Goal: Task Accomplishment & Management: Manage account settings

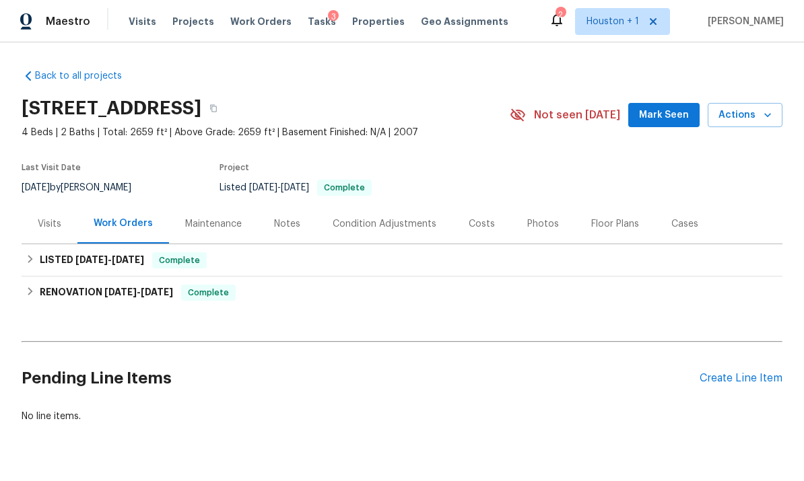
click at [561, 376] on div "Create Line Item" at bounding box center [740, 378] width 83 height 13
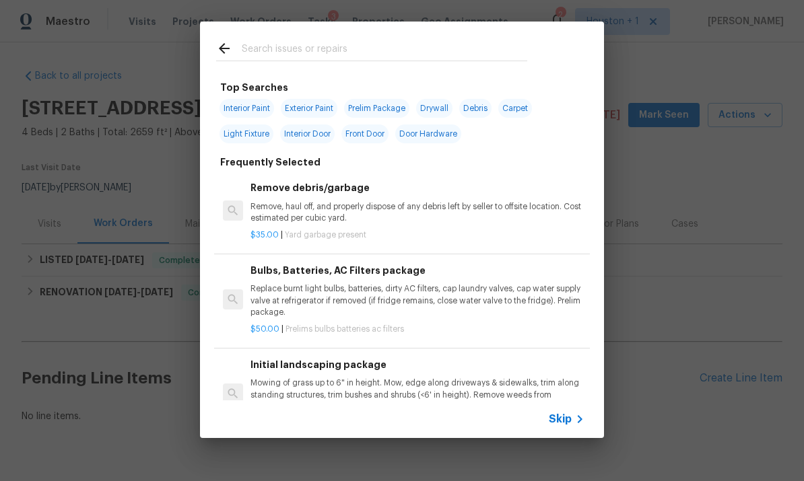
click at [561, 412] on icon at bounding box center [579, 419] width 16 height 16
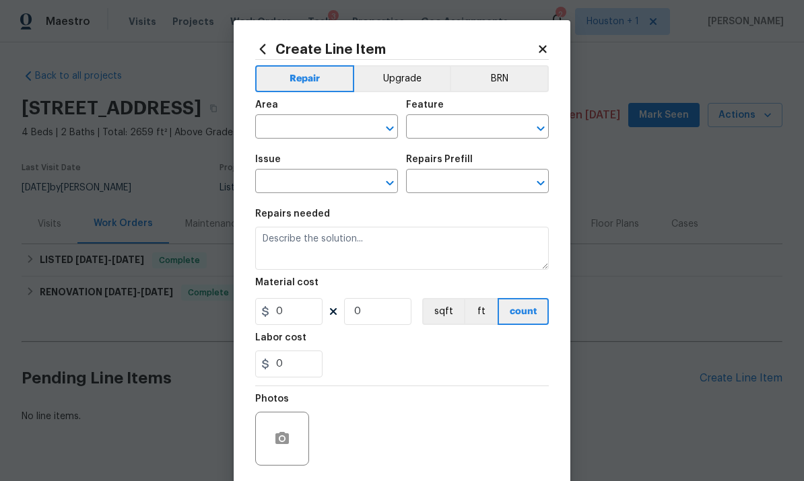
click at [320, 137] on input "text" at bounding box center [307, 128] width 105 height 21
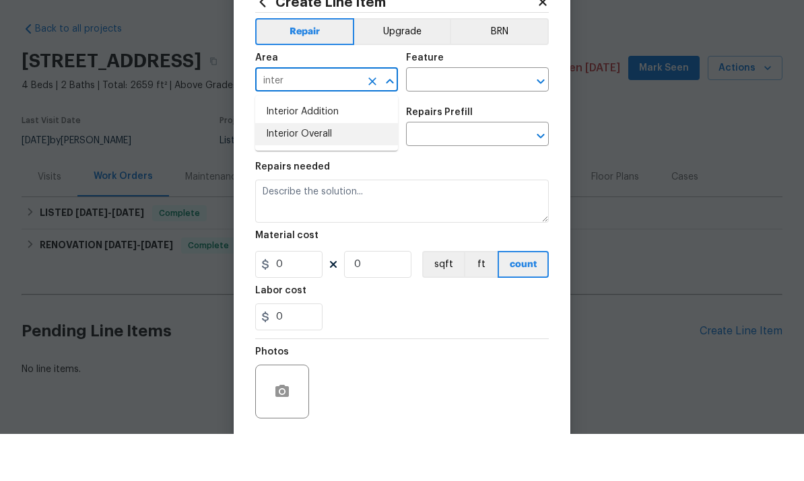
click at [339, 170] on li "Interior Overall" at bounding box center [326, 181] width 143 height 22
type input "Interior Overall"
click at [454, 118] on input "text" at bounding box center [458, 128] width 105 height 21
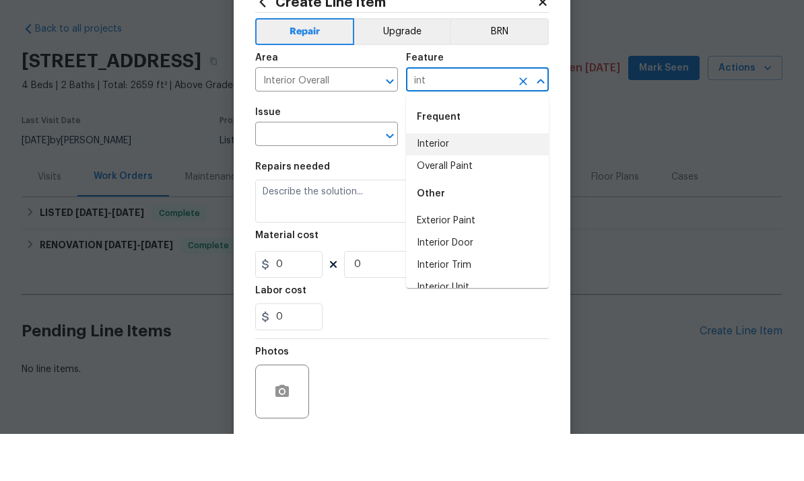
click at [468, 180] on li "Interior" at bounding box center [477, 191] width 143 height 22
type input "Interior"
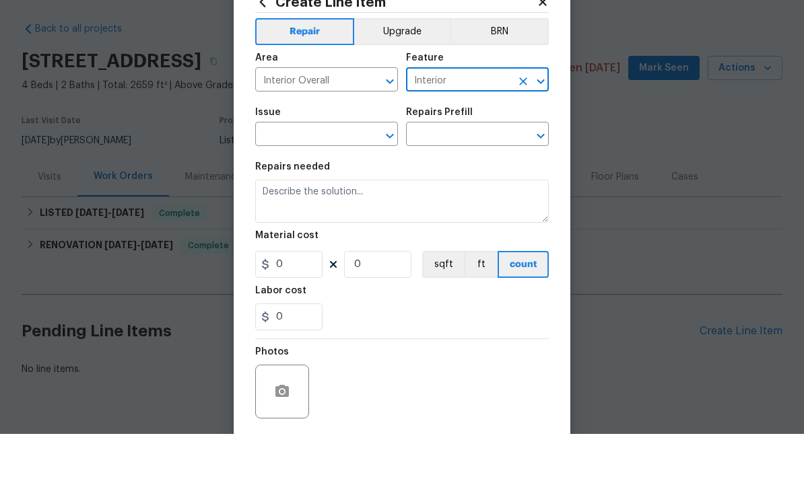
click at [316, 172] on input "text" at bounding box center [307, 182] width 105 height 21
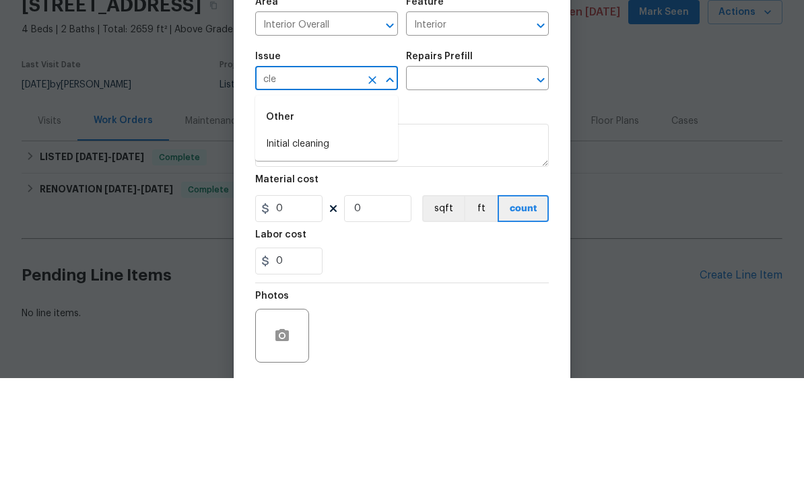
click at [327, 236] on li "Initial cleaning" at bounding box center [326, 247] width 143 height 22
type input "Initial cleaning"
click at [474, 172] on input "text" at bounding box center [458, 182] width 105 height 21
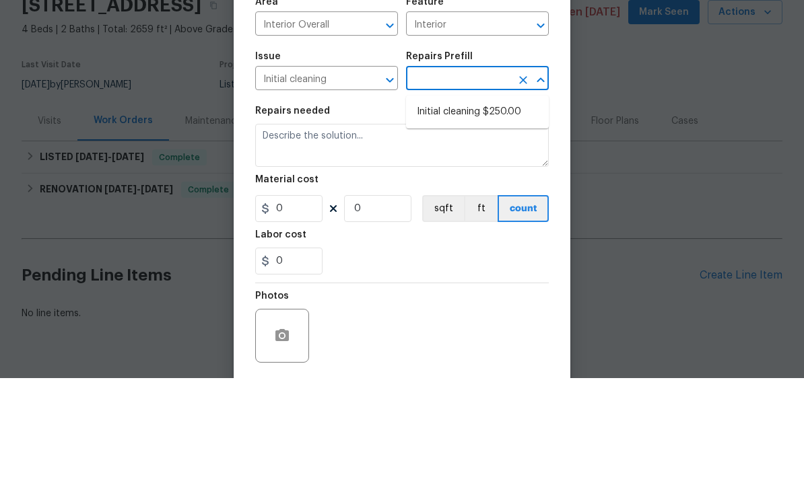
click at [500, 204] on li "Initial cleaning $250.00" at bounding box center [477, 215] width 143 height 22
type input "Initial cleaning $250.00"
type input "Home Readiness Packages"
type textarea "1. Wipe down exterior doors and trim. 2. Clean out all exterior light fixtures …"
type input "1"
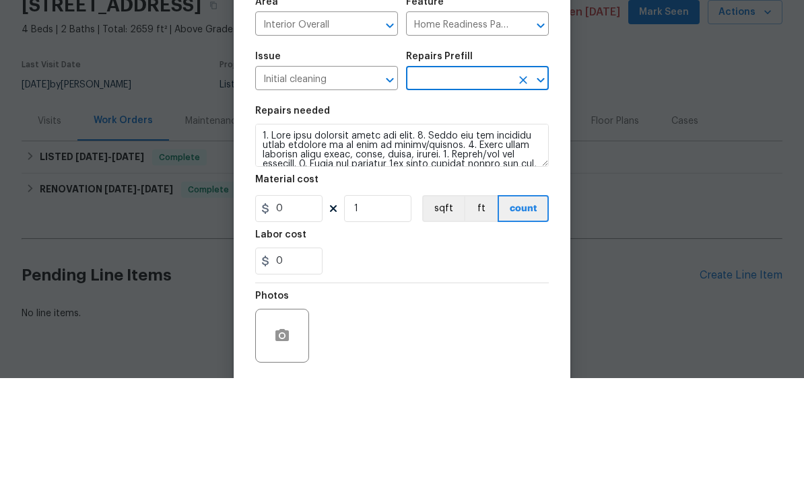
type input "Initial cleaning $250.00"
type input "250"
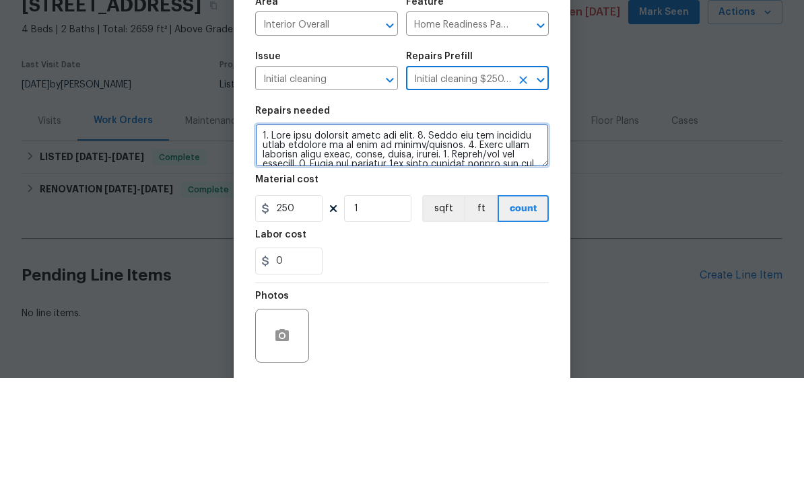
click at [495, 227] on textarea at bounding box center [401, 248] width 293 height 43
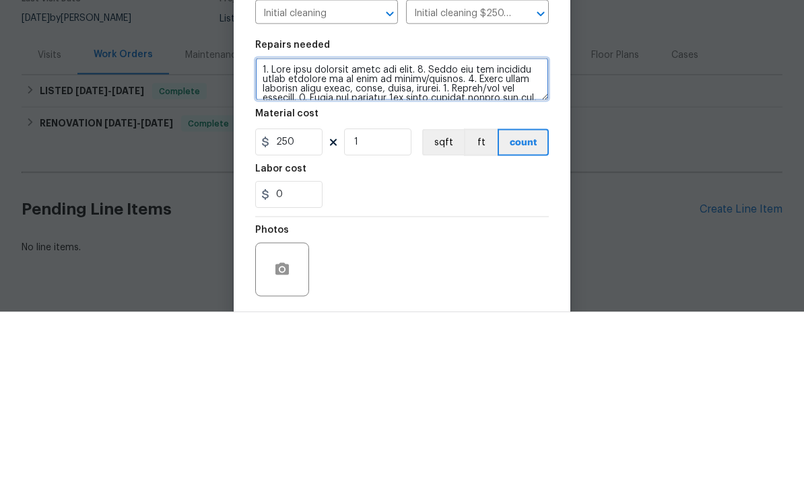
click at [478, 227] on textarea at bounding box center [401, 248] width 293 height 43
click at [473, 227] on textarea at bounding box center [401, 248] width 293 height 43
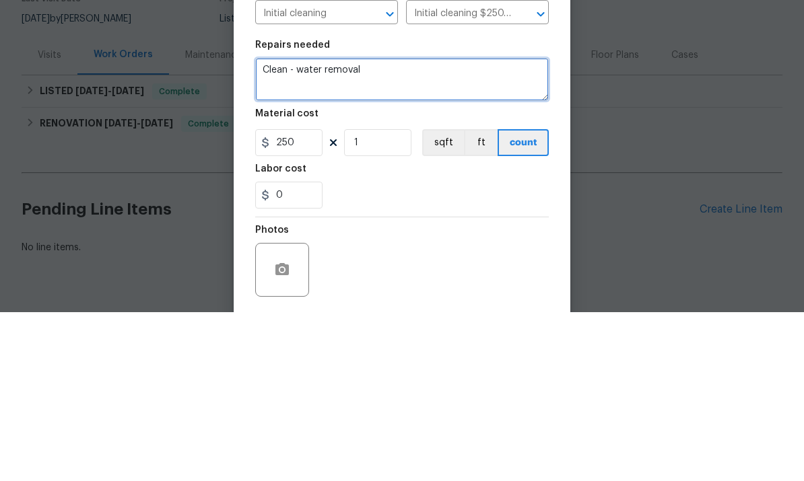
type textarea "Clean - water removal"
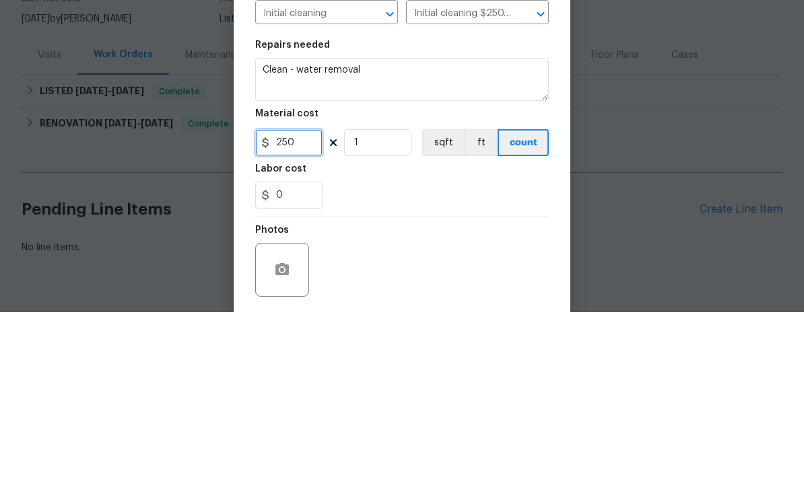
click at [305, 298] on input "250" at bounding box center [288, 311] width 67 height 27
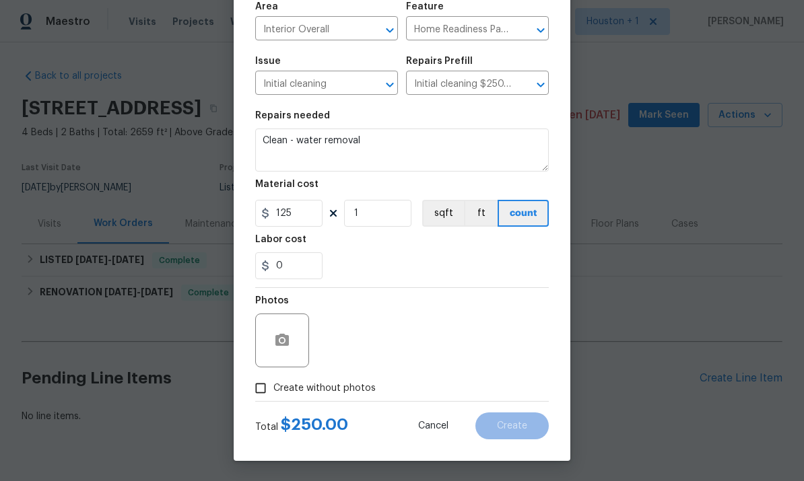
scroll to position [101, 0]
type input "125"
click at [264, 392] on input "Create without photos" at bounding box center [261, 389] width 26 height 26
checkbox input "true"
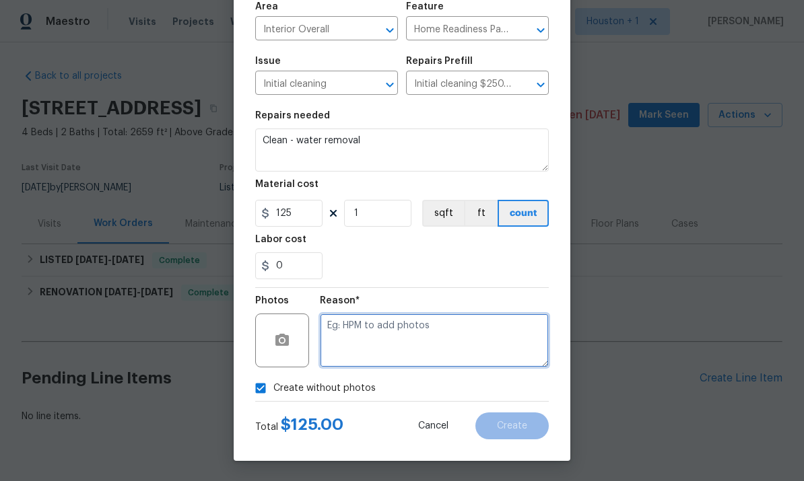
click at [465, 328] on textarea at bounding box center [434, 341] width 229 height 54
type textarea "Cleaning maintenance w.o"
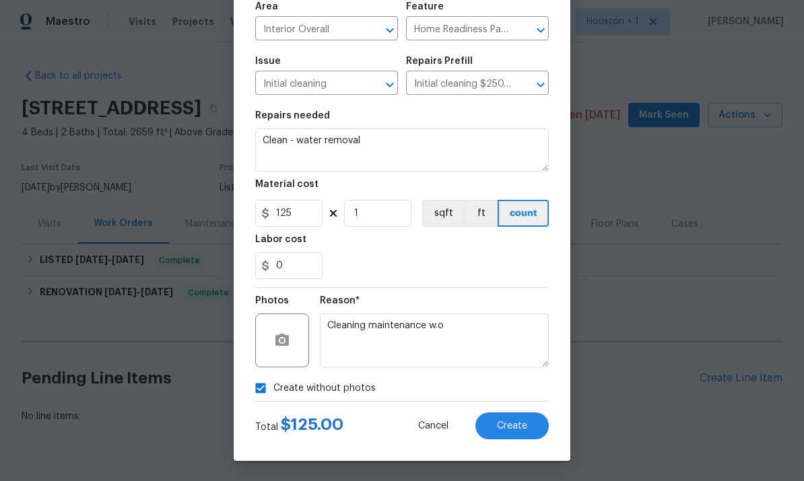
click at [507, 419] on button "Create" at bounding box center [511, 426] width 73 height 27
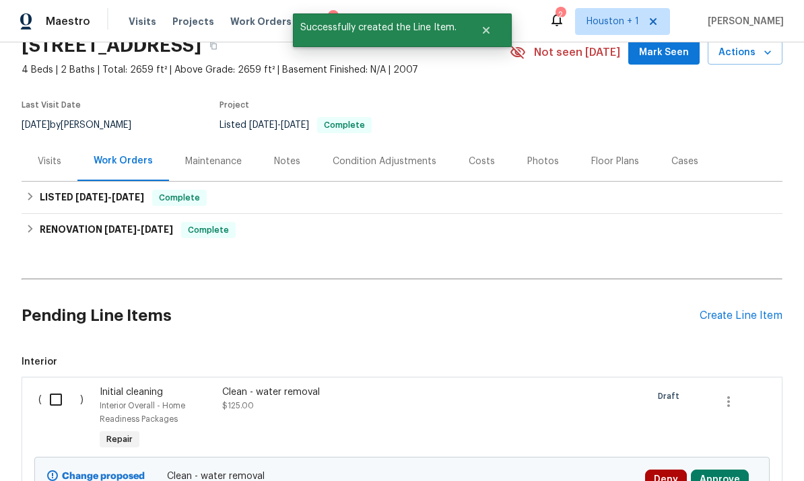
scroll to position [98, 0]
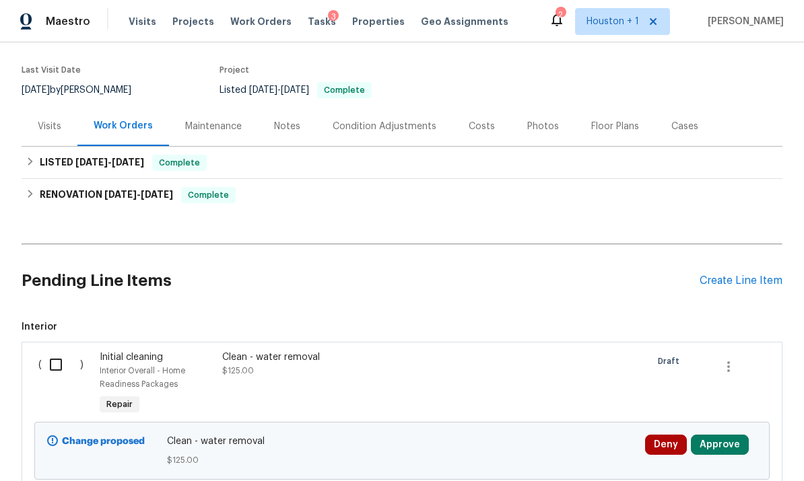
click at [561, 435] on button "Approve" at bounding box center [719, 445] width 58 height 20
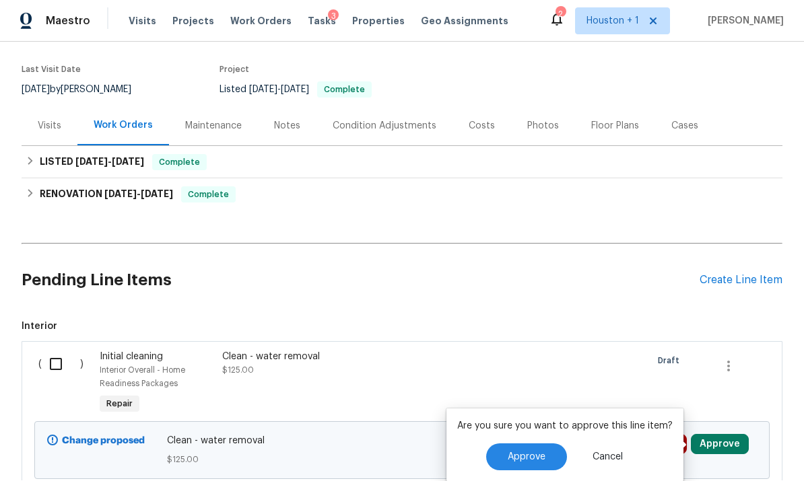
click at [518, 452] on span "Approve" at bounding box center [526, 457] width 38 height 10
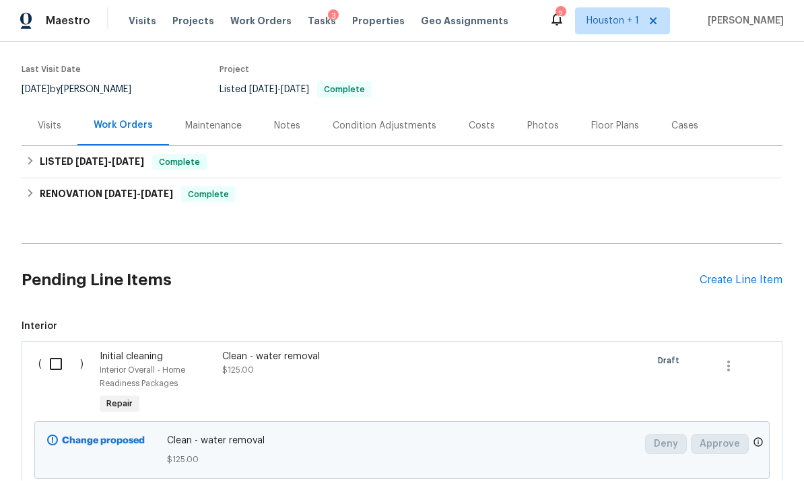
click at [61, 350] on input "checkbox" at bounding box center [61, 364] width 38 height 28
checkbox input "false"
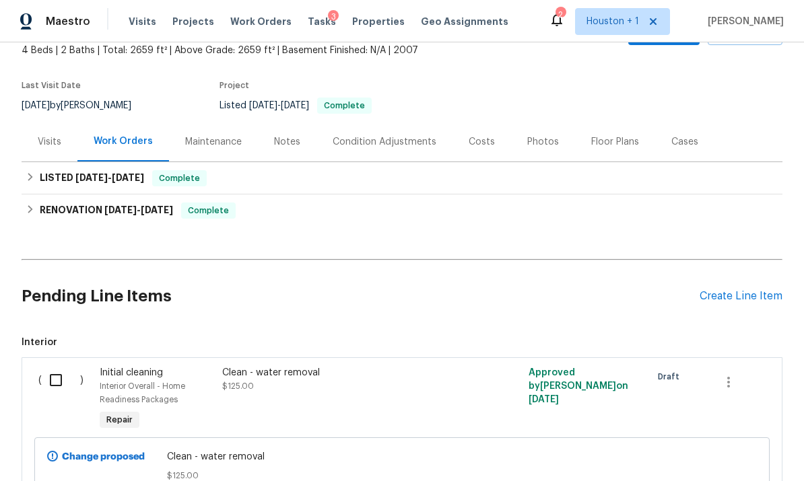
scroll to position [81, 0]
click at [53, 379] on input "checkbox" at bounding box center [61, 381] width 38 height 28
checkbox input "true"
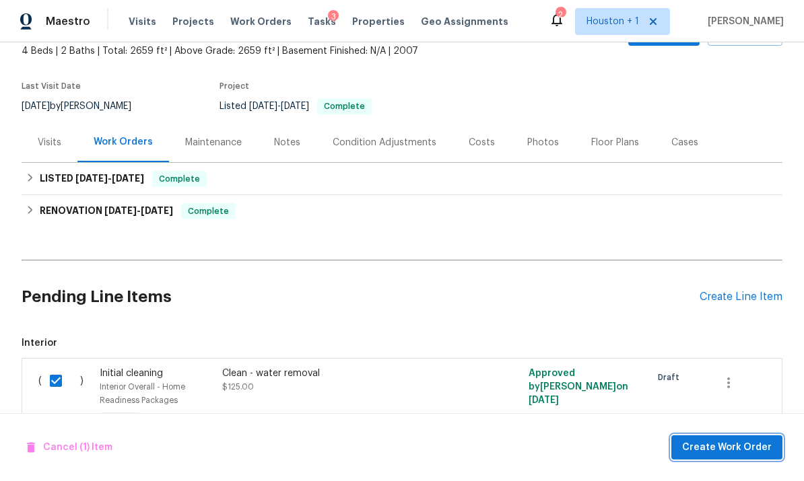
click at [723, 453] on span "Create Work Order" at bounding box center [727, 447] width 90 height 17
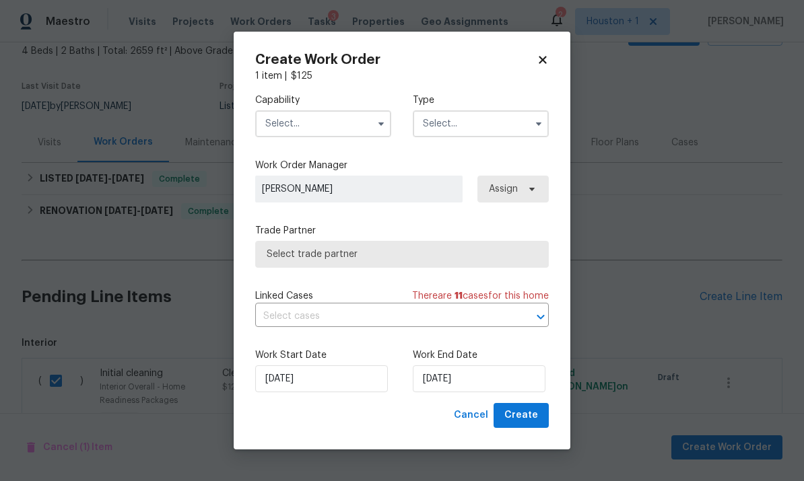
click at [334, 118] on input "text" at bounding box center [323, 123] width 136 height 27
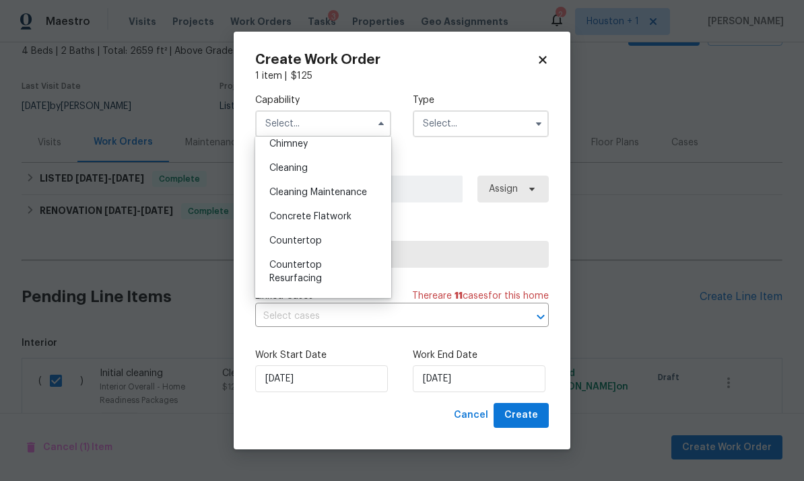
scroll to position [174, 0]
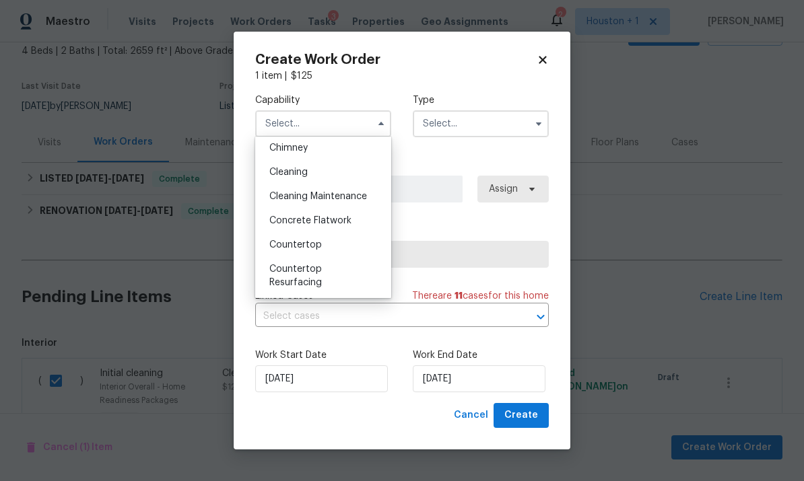
click at [333, 168] on div "Cleaning" at bounding box center [322, 172] width 129 height 24
type input "Cleaning"
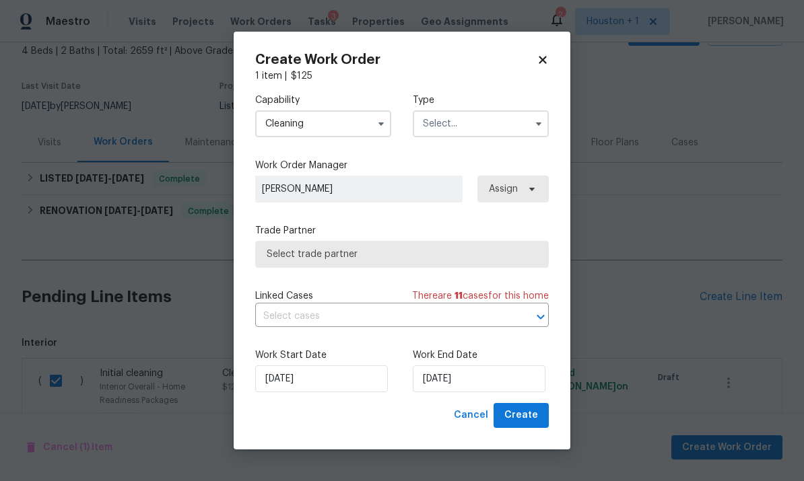
click at [474, 123] on input "text" at bounding box center [481, 123] width 136 height 27
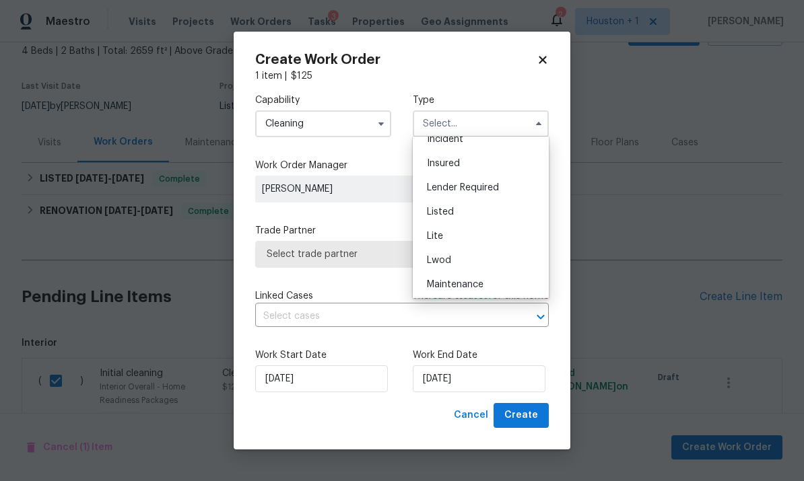
scroll to position [84, 0]
click at [489, 215] on div "Listed" at bounding box center [480, 213] width 129 height 24
type input "Listed"
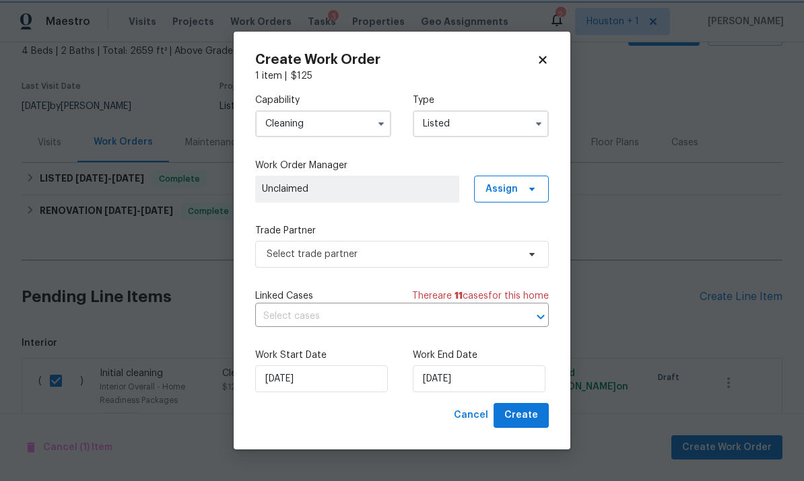
scroll to position [0, 0]
click at [504, 191] on span "Assign" at bounding box center [501, 188] width 32 height 13
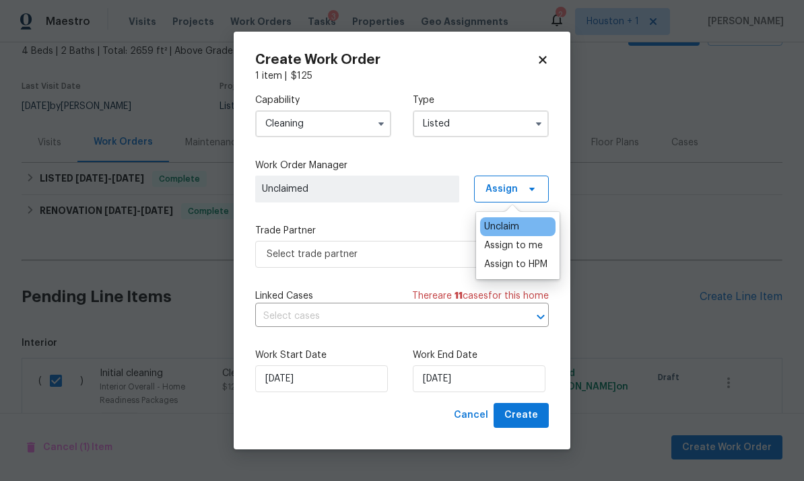
click at [524, 250] on div "Assign to me" at bounding box center [513, 245] width 59 height 13
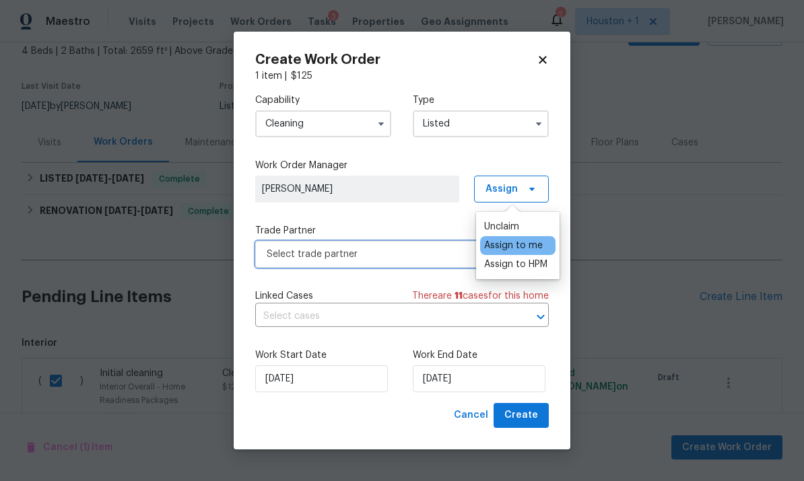
click at [396, 260] on span "Select trade partner" at bounding box center [391, 254] width 251 height 13
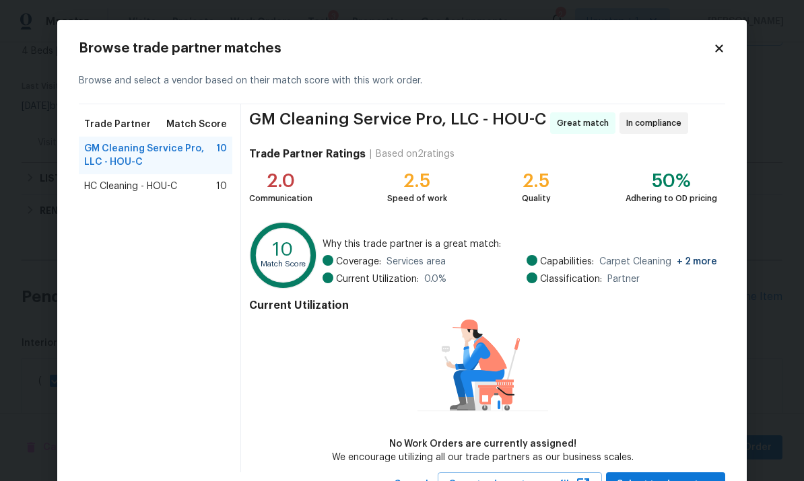
click at [170, 181] on span "HC Cleaning - HOU-C" at bounding box center [130, 186] width 93 height 13
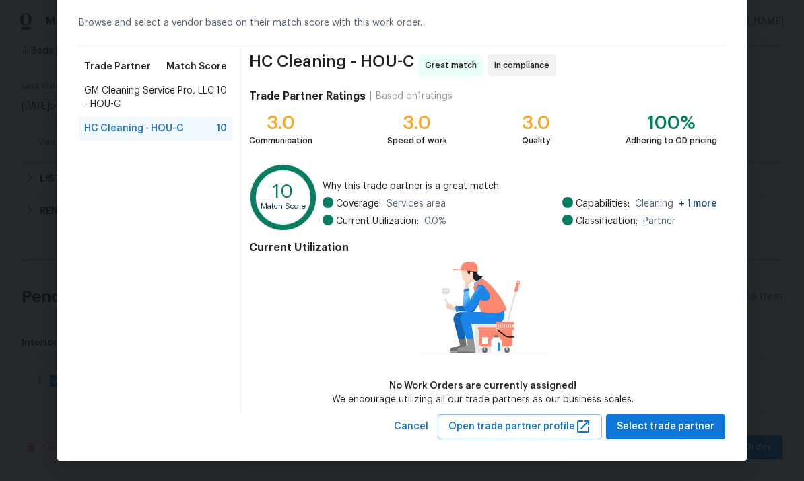
scroll to position [57, 0]
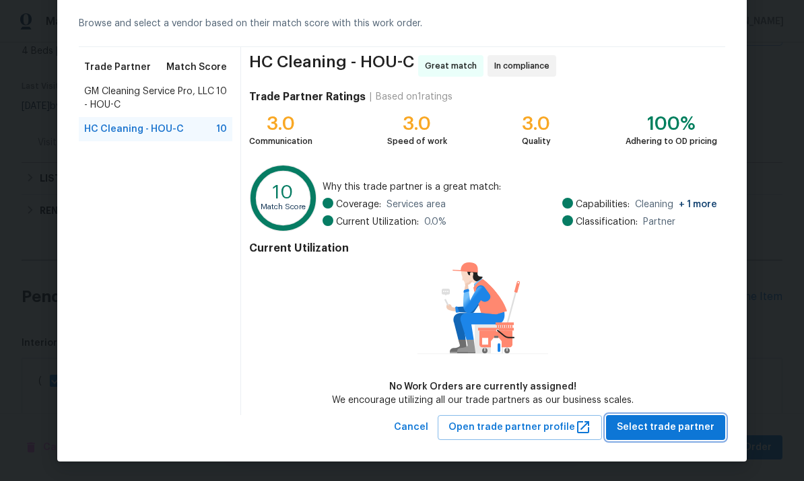
click at [684, 427] on span "Select trade partner" at bounding box center [665, 427] width 98 height 17
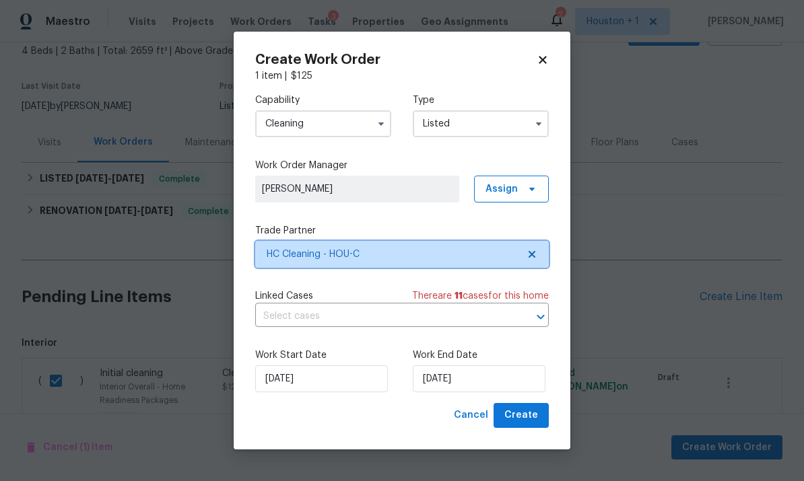
scroll to position [0, 0]
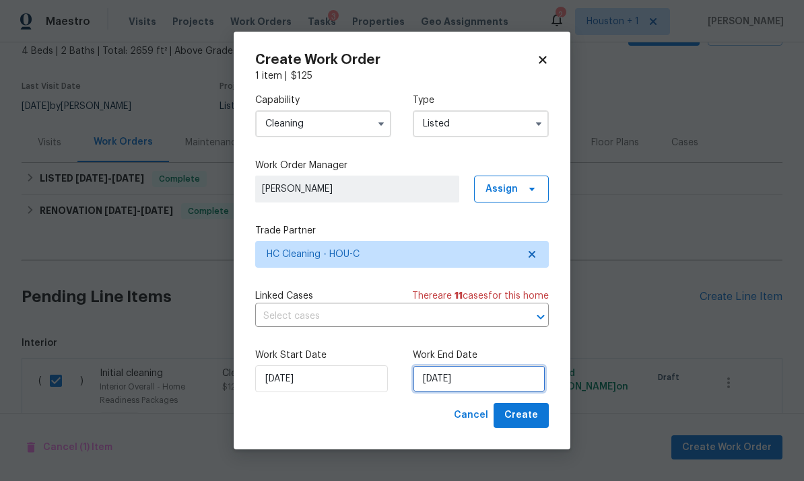
click at [499, 377] on input "[DATE]" at bounding box center [479, 378] width 133 height 27
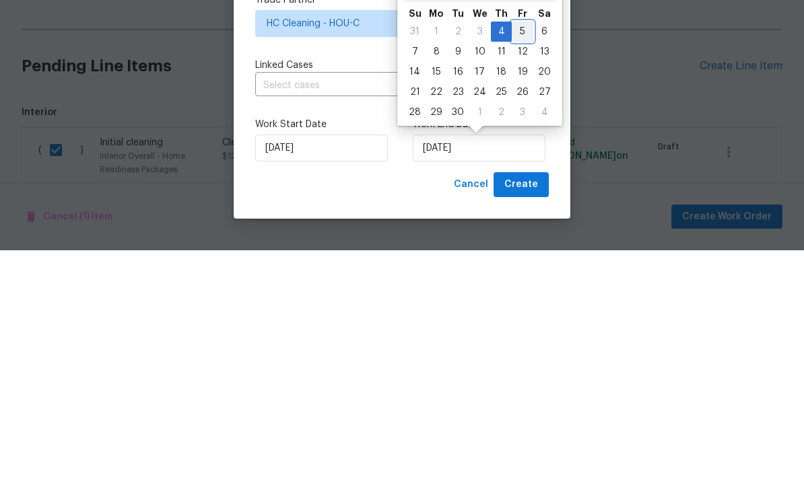
click at [518, 253] on div "5" at bounding box center [522, 262] width 22 height 19
type input "9/5/2025"
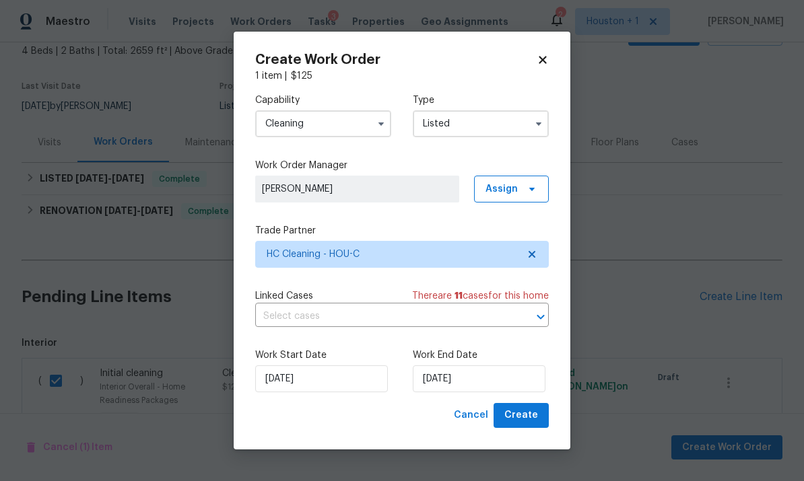
click at [523, 439] on div "Create Work Order 1 item | $ 125 Capability Cleaning Type Listed Work Order Man…" at bounding box center [402, 241] width 336 height 418
click at [531, 408] on span "Create" at bounding box center [521, 415] width 34 height 17
checkbox input "false"
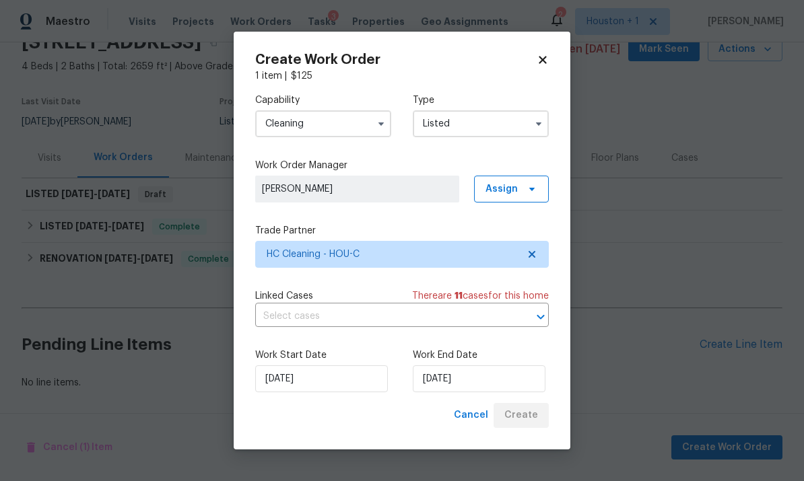
scroll to position [15, 0]
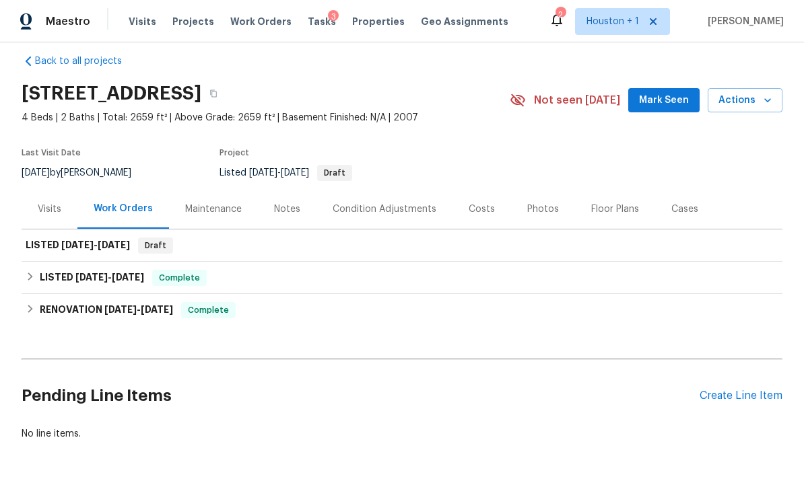
click at [759, 390] on div "Create Line Item" at bounding box center [740, 396] width 83 height 13
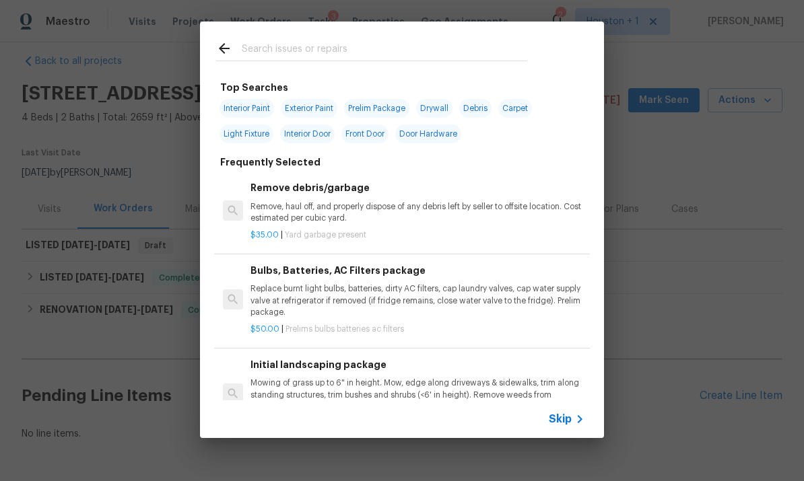
click at [557, 425] on span "Skip" at bounding box center [559, 419] width 23 height 13
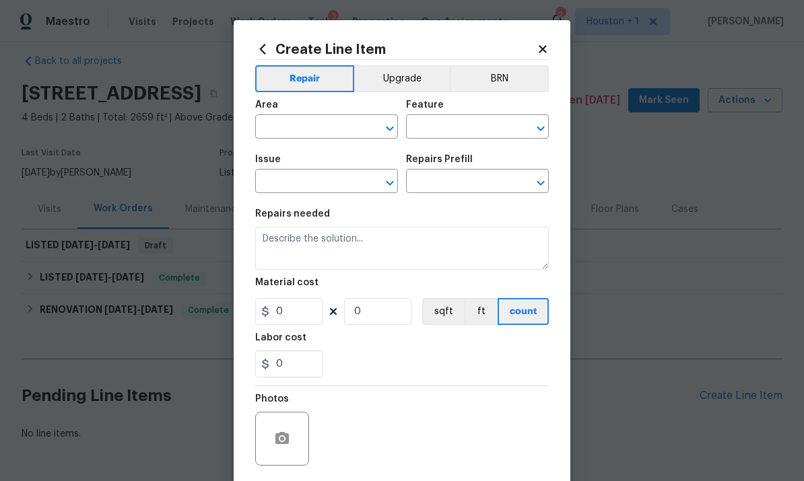
click at [332, 110] on div "Area" at bounding box center [326, 108] width 143 height 17
click at [331, 110] on div "Area" at bounding box center [326, 108] width 143 height 17
click at [300, 131] on input "text" at bounding box center [307, 128] width 105 height 21
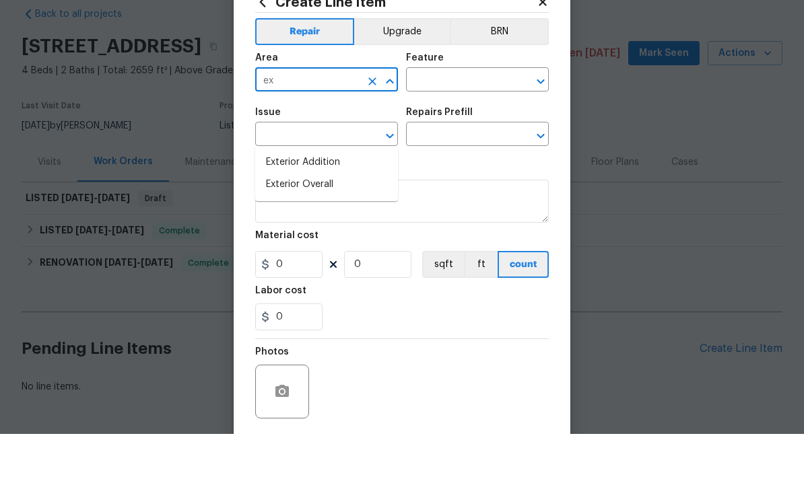
type input "e"
click at [339, 221] on li "Interior Overall" at bounding box center [326, 232] width 143 height 22
type input "Interior Overall"
click at [465, 118] on input "text" at bounding box center [458, 128] width 105 height 21
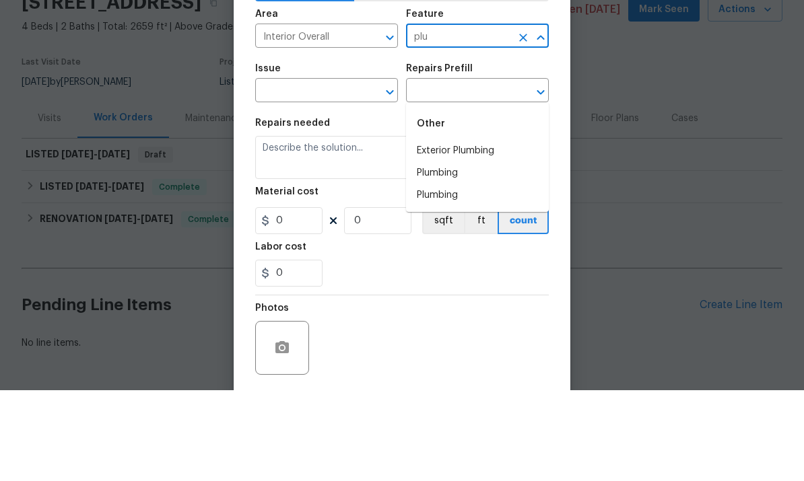
click at [472, 253] on li "Plumbing" at bounding box center [477, 264] width 143 height 22
type input "Plumbing"
click at [334, 201] on section "Repairs needed Material cost 0 0 sqft ft count Labor cost 0" at bounding box center [401, 293] width 293 height 184
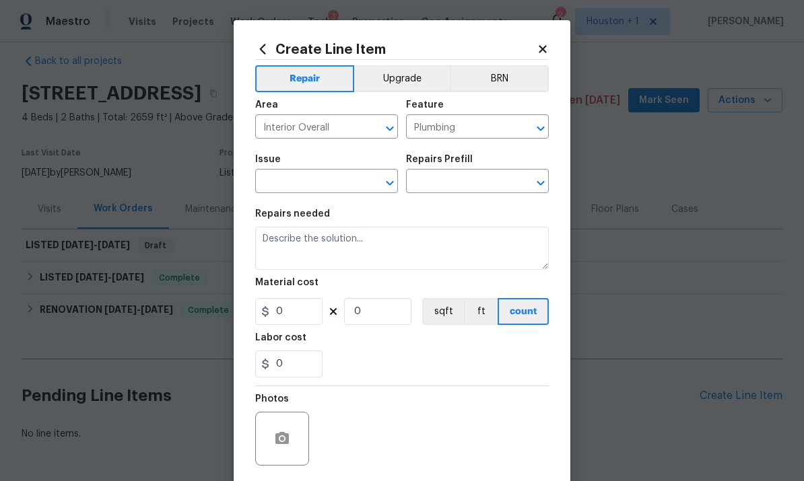
click at [335, 107] on div "Area" at bounding box center [326, 108] width 143 height 17
click at [336, 162] on div "Issue" at bounding box center [326, 163] width 143 height 17
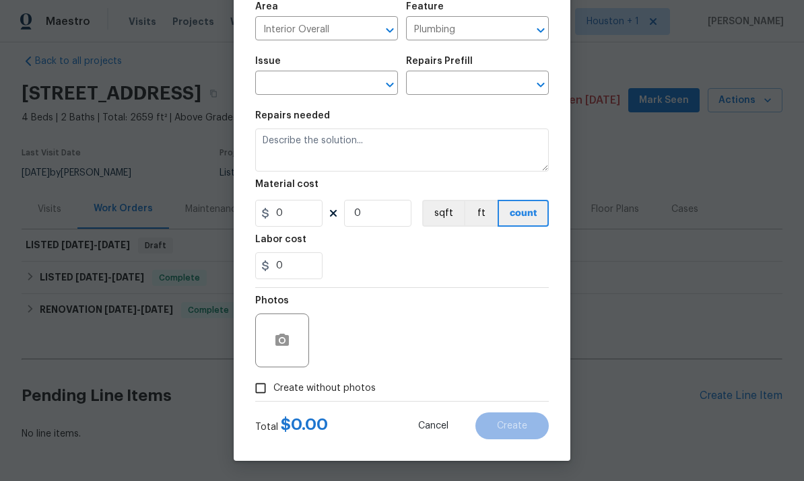
scroll to position [101, 0]
click at [313, 90] on input "text" at bounding box center [307, 84] width 105 height 21
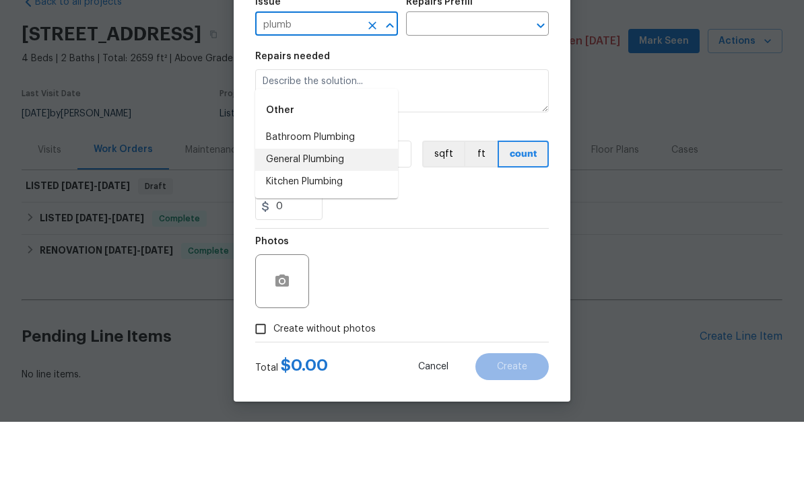
click at [330, 208] on li "General Plumbing" at bounding box center [326, 219] width 143 height 22
type input "General Plumbing"
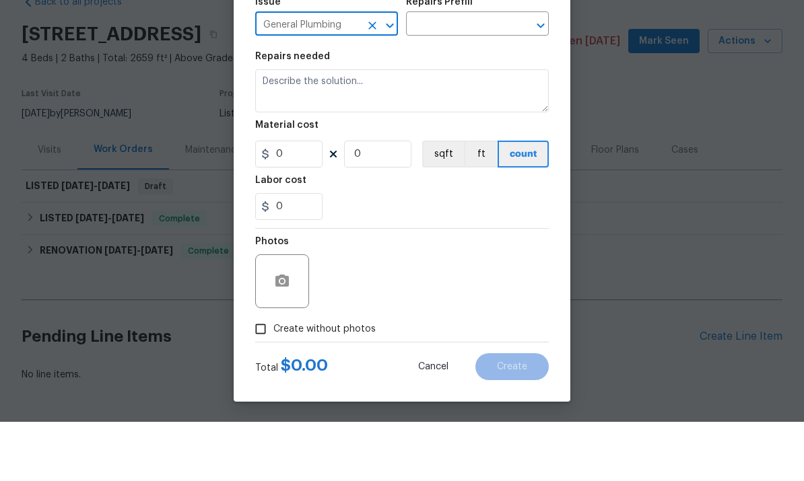
click at [501, 74] on input "text" at bounding box center [458, 84] width 105 height 21
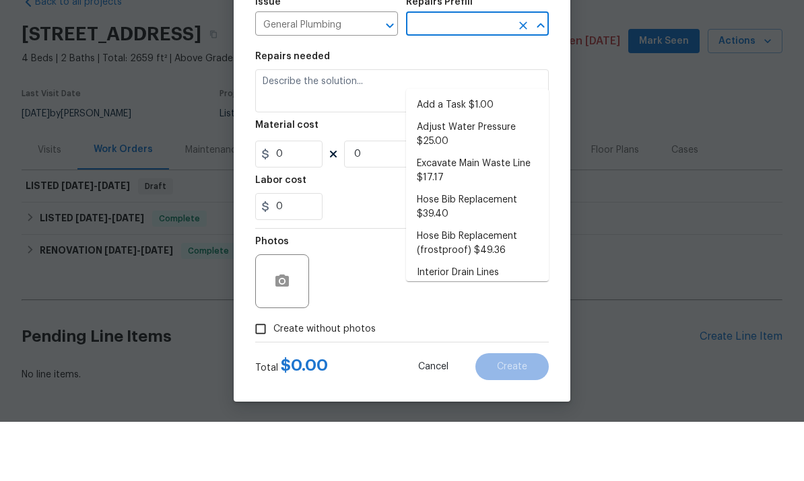
click at [491, 153] on li "Add a Task $1.00" at bounding box center [477, 164] width 143 height 22
type input "Add a Task $1.00"
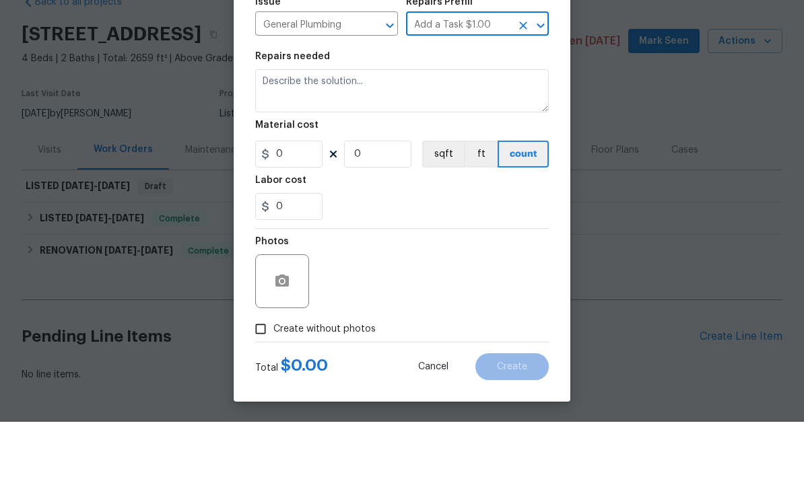
type textarea "HPM to detail"
type input "1"
type input "Add a Task $1.00"
type input "1"
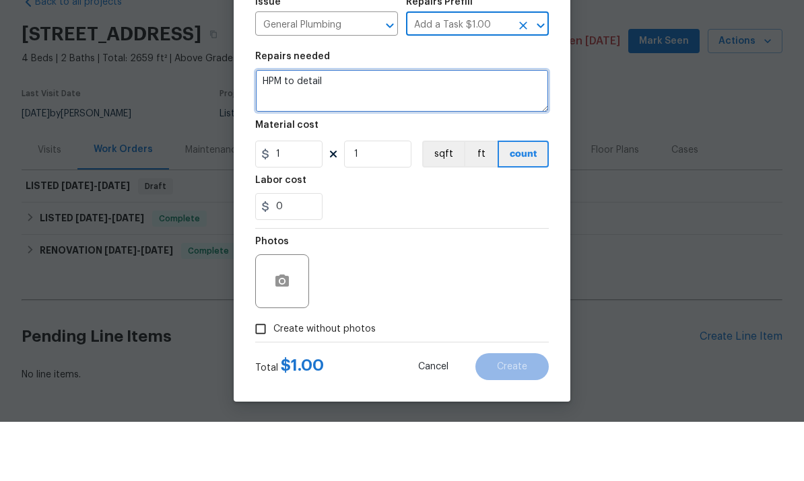
click at [532, 129] on textarea "HPM to detail" at bounding box center [401, 150] width 293 height 43
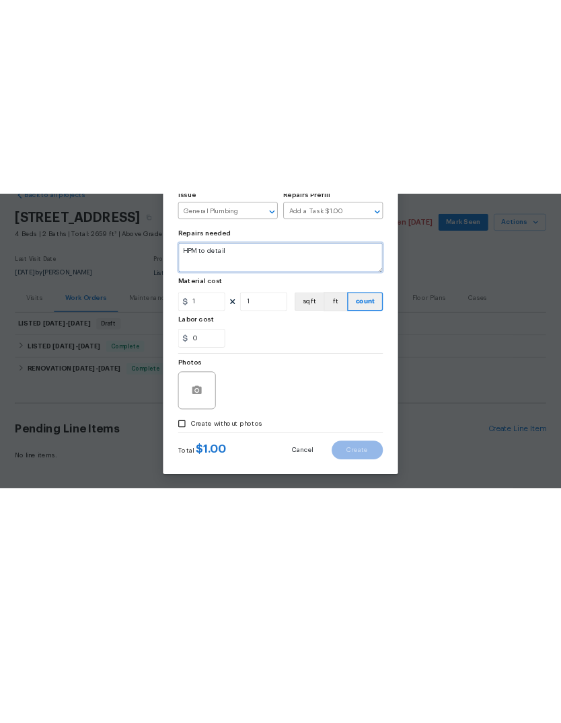
scroll to position [0, 0]
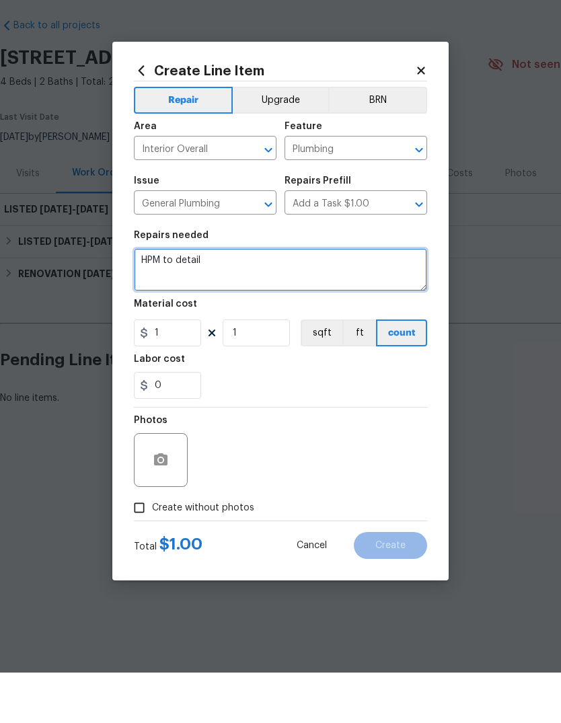
click at [388, 299] on textarea "HPM to detail" at bounding box center [280, 320] width 293 height 43
click at [396, 299] on textarea "HPM to detail" at bounding box center [280, 320] width 293 height 43
type textarea "H"
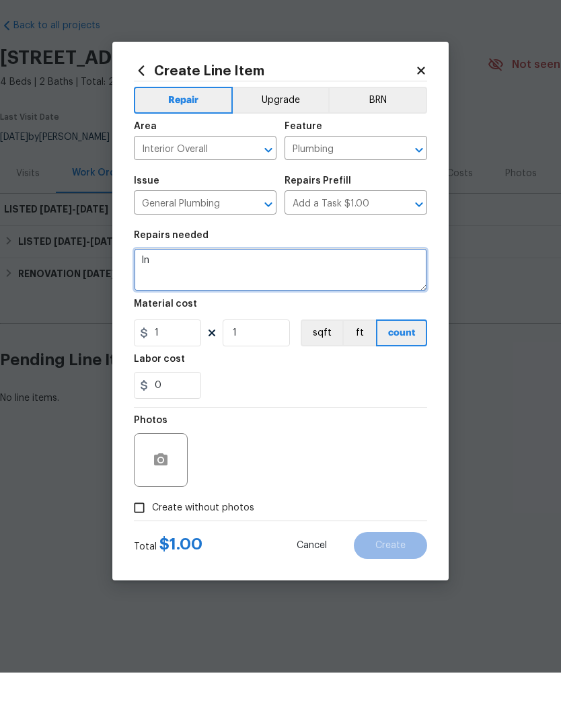
type textarea "I"
type textarea "Remove any damaged material and dry the affected areas. Inspect to find source …"
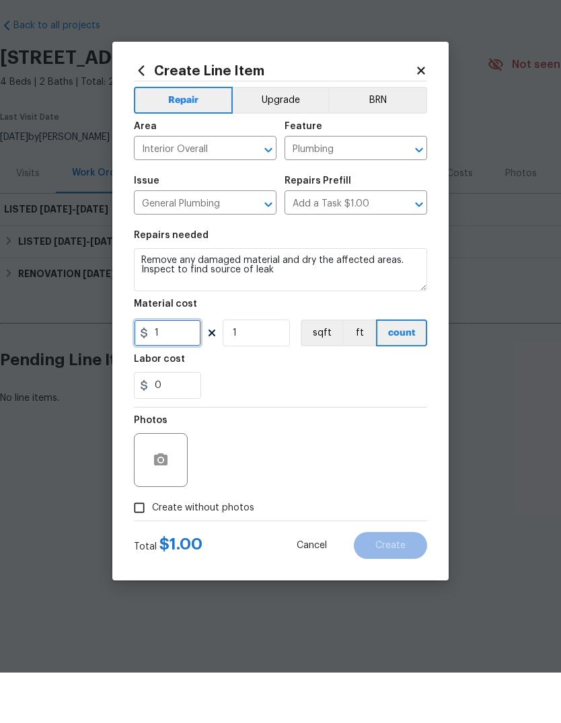
click at [175, 370] on input "1" at bounding box center [167, 383] width 67 height 27
click at [177, 370] on input "1" at bounding box center [167, 383] width 67 height 27
click at [176, 370] on input "1" at bounding box center [167, 383] width 67 height 27
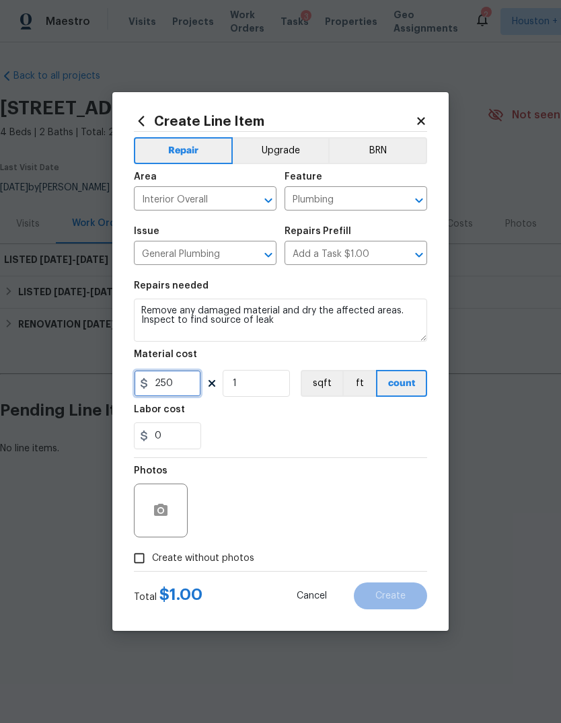
type input "250"
click at [151, 480] on input "Create without photos" at bounding box center [140, 559] width 26 height 26
checkbox input "true"
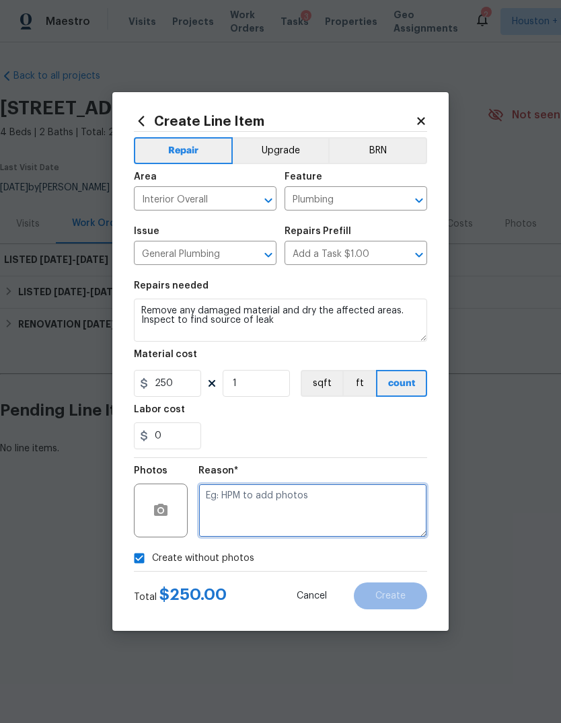
click at [345, 480] on textarea at bounding box center [313, 511] width 229 height 54
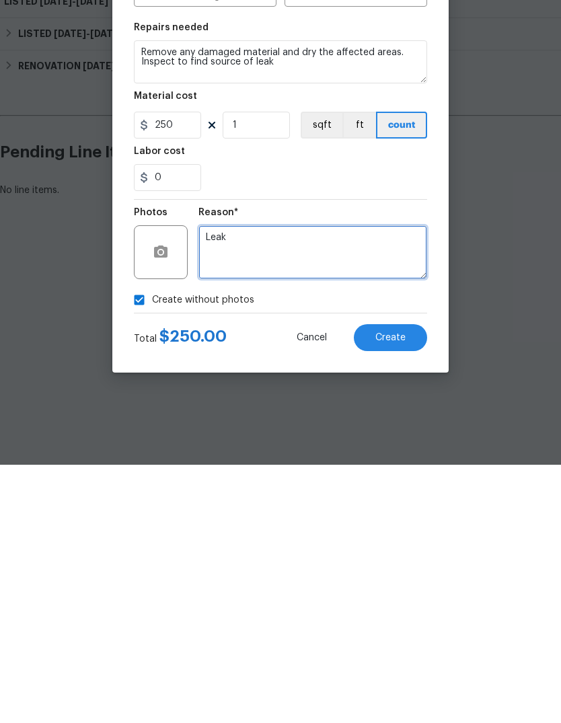
type textarea "Leak"
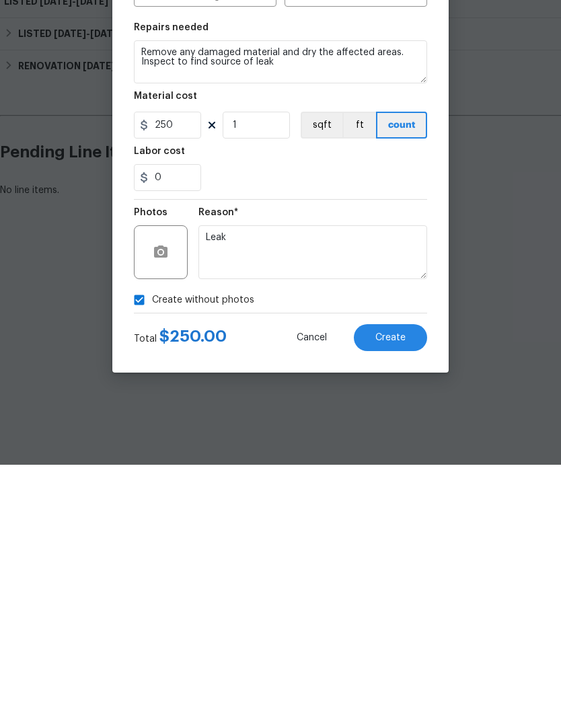
click at [385, 480] on button "Create" at bounding box center [390, 596] width 73 height 27
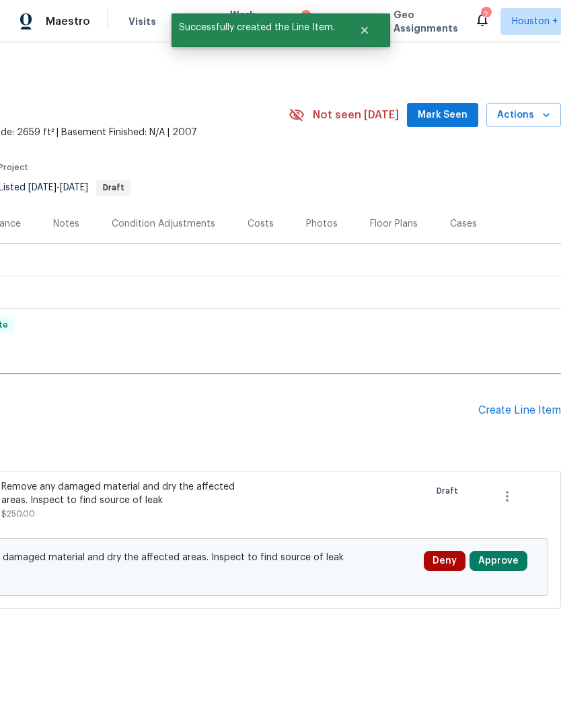
click at [513, 480] on button "Approve" at bounding box center [499, 561] width 58 height 20
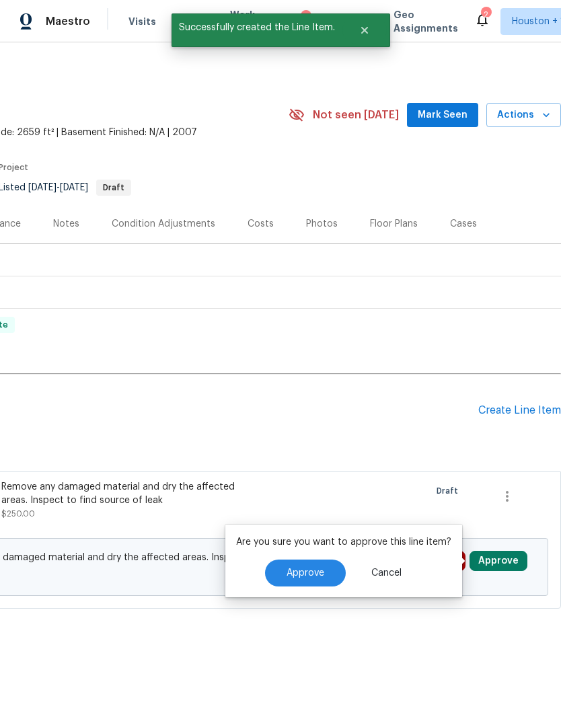
click at [324, 480] on button "Approve" at bounding box center [305, 573] width 81 height 27
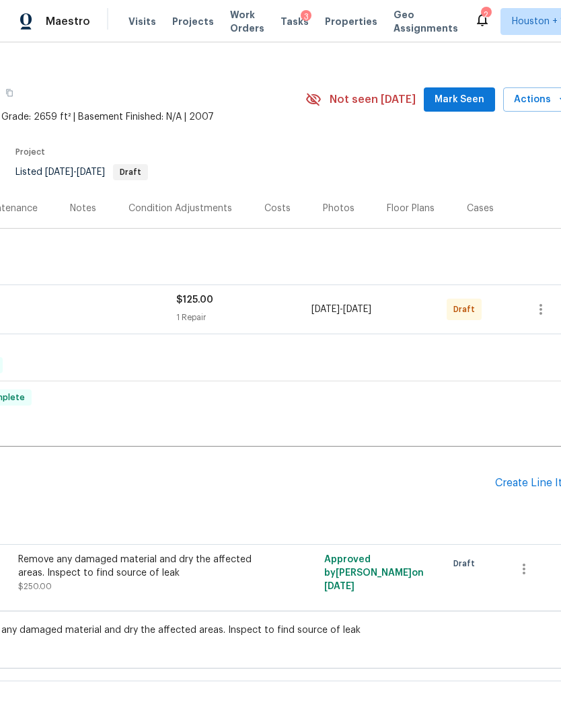
scroll to position [15, 182]
click at [542, 317] on icon "button" at bounding box center [541, 310] width 16 height 16
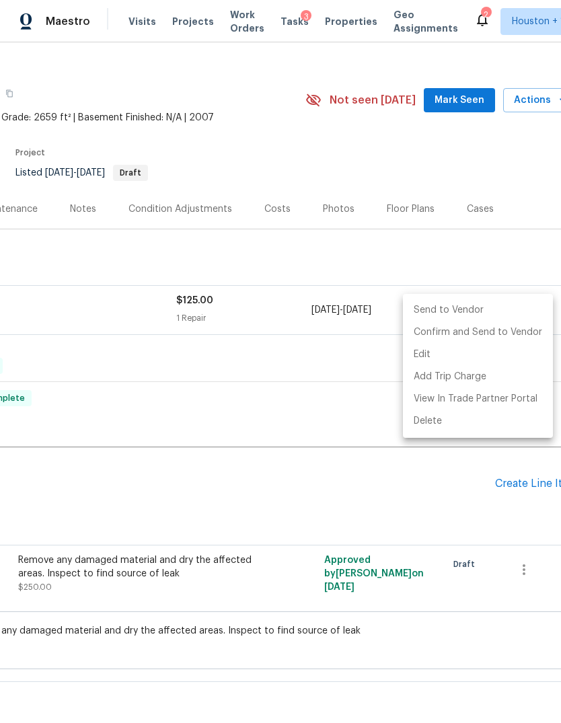
click at [461, 316] on li "Send to Vendor" at bounding box center [478, 310] width 150 height 22
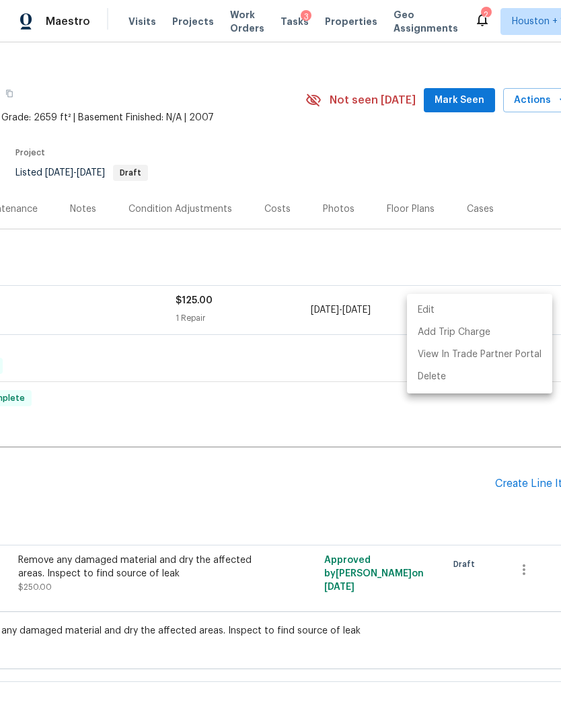
click at [326, 426] on div at bounding box center [280, 361] width 561 height 723
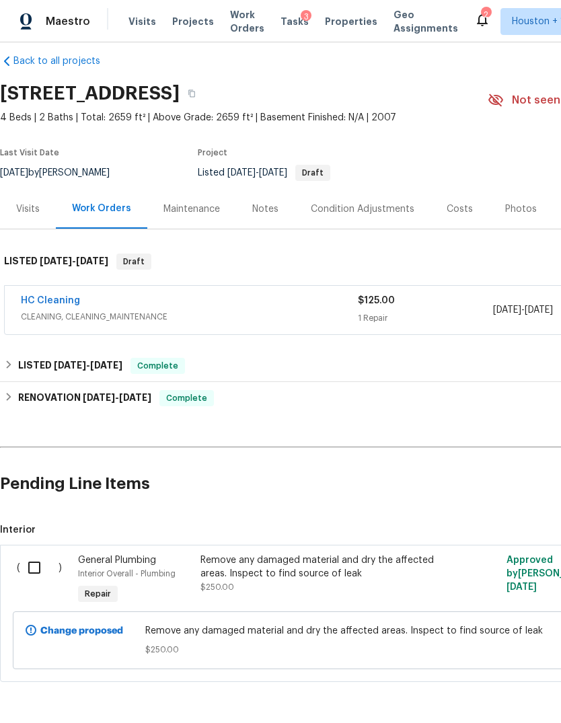
scroll to position [15, 0]
click at [36, 222] on div "Visits" at bounding box center [28, 209] width 56 height 40
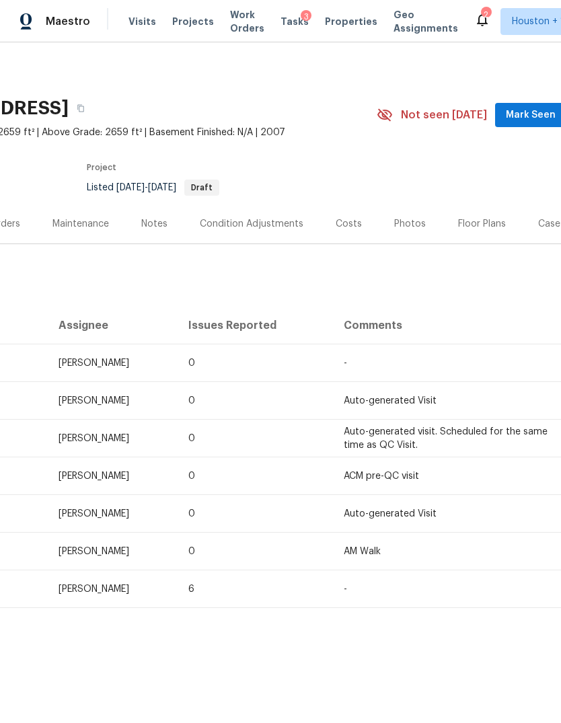
scroll to position [0, 182]
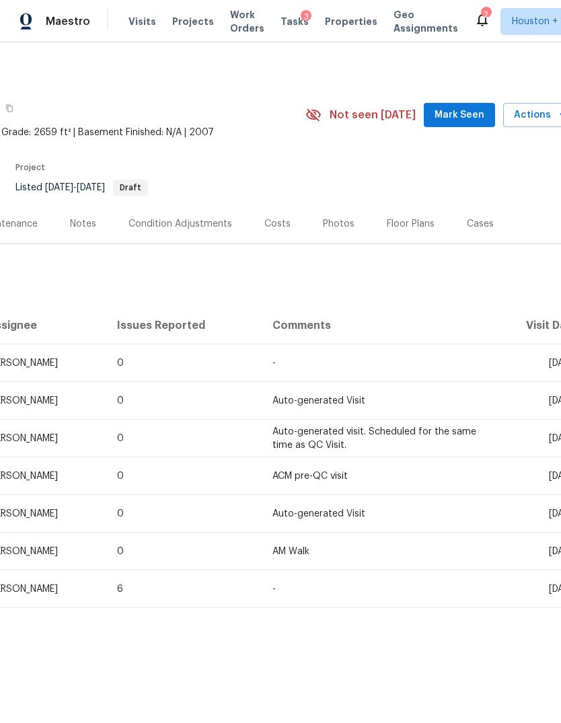
click at [540, 115] on span "Actions" at bounding box center [540, 115] width 53 height 17
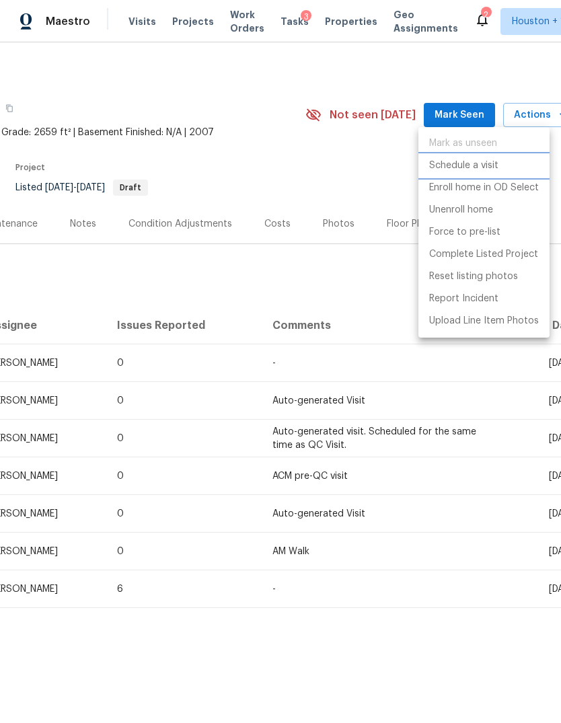
click at [501, 162] on li "Schedule a visit" at bounding box center [484, 166] width 131 height 22
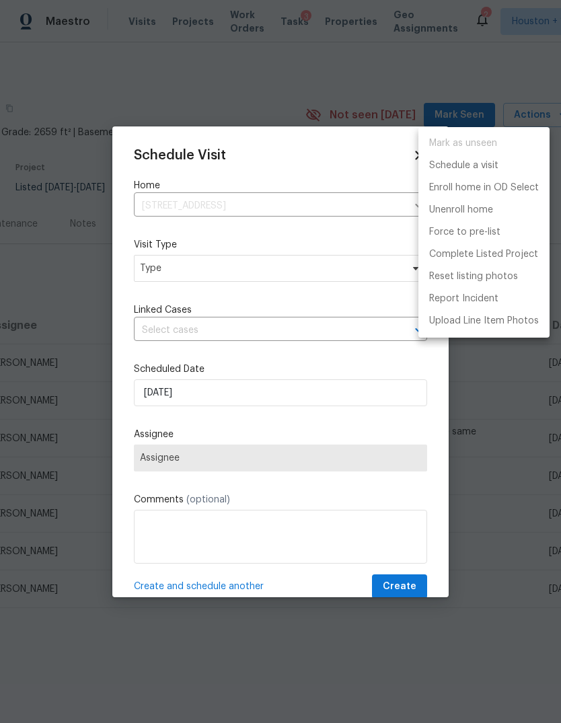
click at [311, 295] on div at bounding box center [280, 361] width 561 height 723
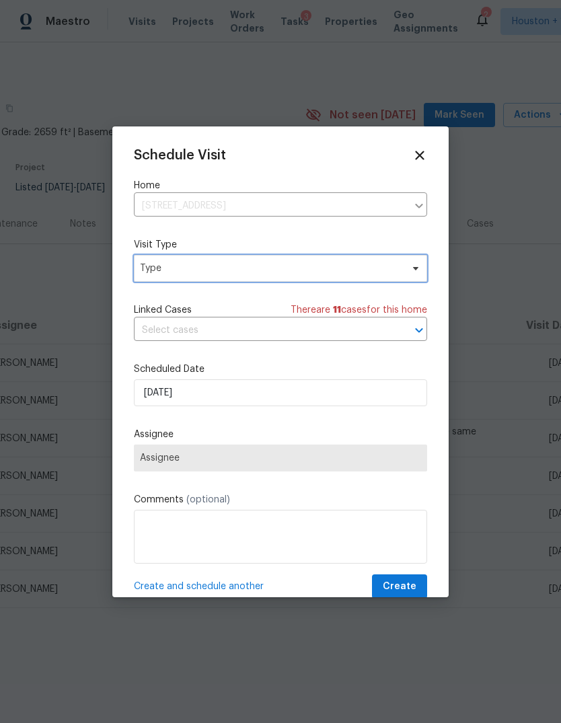
click at [339, 275] on span "Type" at bounding box center [271, 268] width 262 height 13
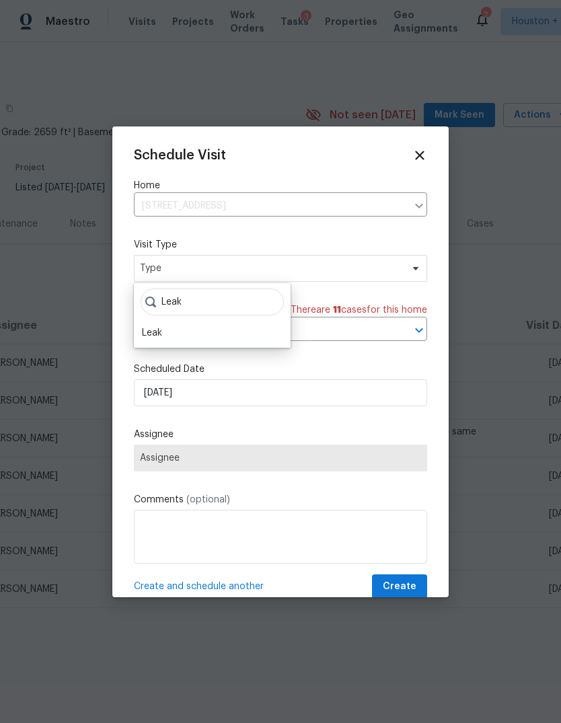
type input "Leak"
click at [176, 341] on div "Leak" at bounding box center [212, 333] width 149 height 19
click at [159, 334] on div "Leak" at bounding box center [152, 332] width 20 height 13
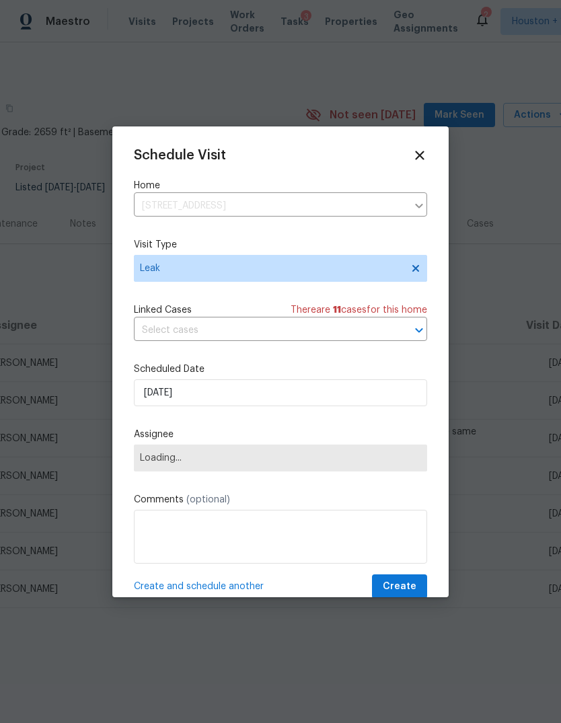
click at [217, 467] on span "Loading..." at bounding box center [280, 458] width 293 height 27
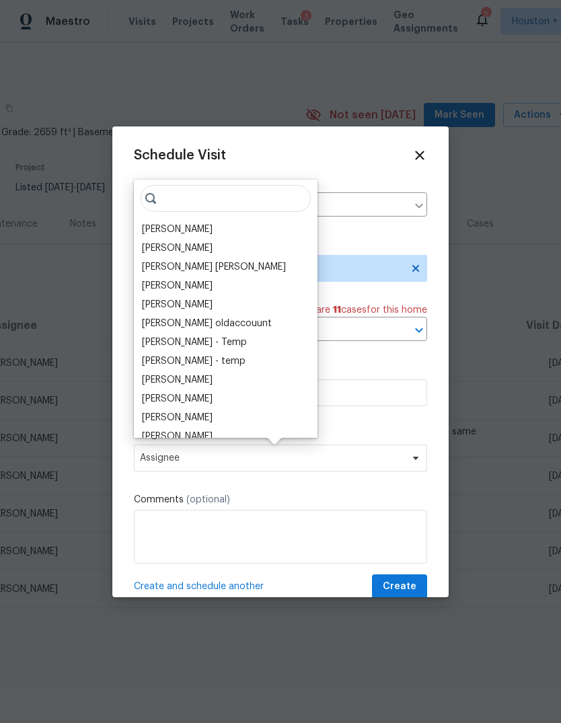
click at [190, 224] on div "Andy Taylor" at bounding box center [177, 229] width 71 height 13
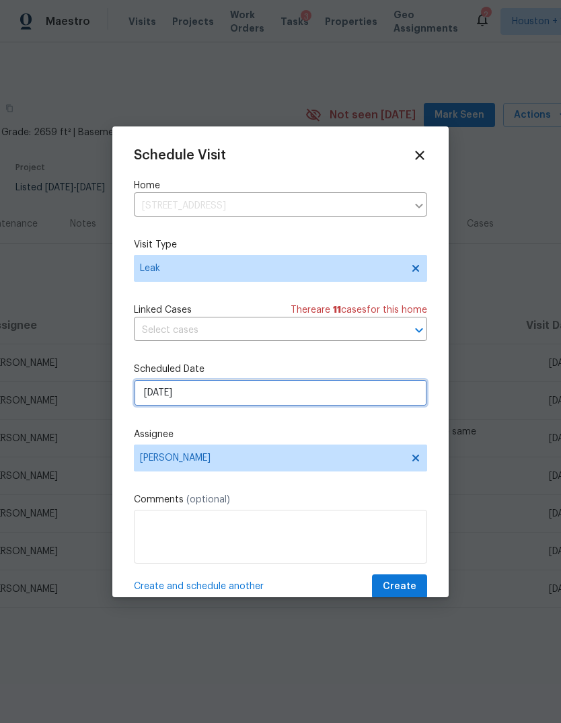
click at [209, 402] on input "[DATE]" at bounding box center [280, 393] width 293 height 27
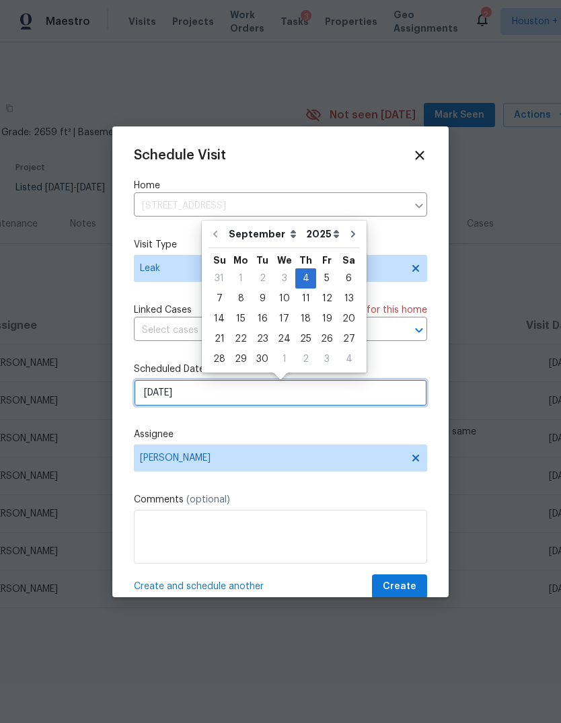
click at [398, 341] on div "​" at bounding box center [280, 330] width 293 height 21
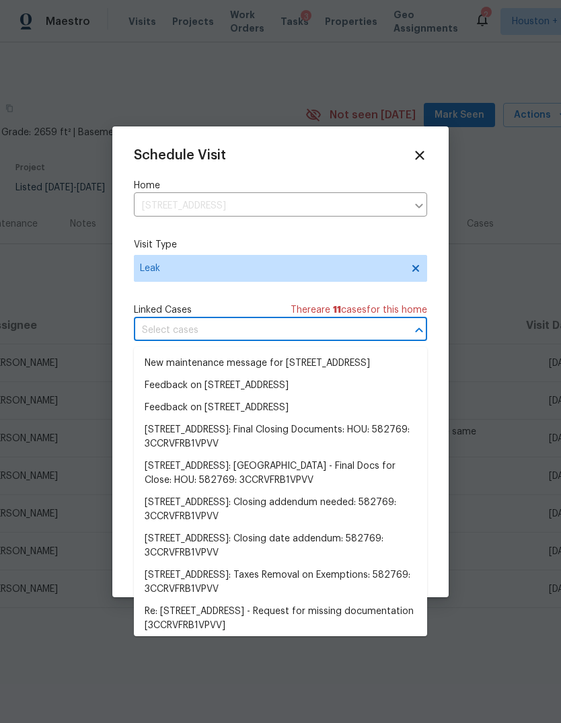
click at [456, 552] on div at bounding box center [280, 361] width 561 height 723
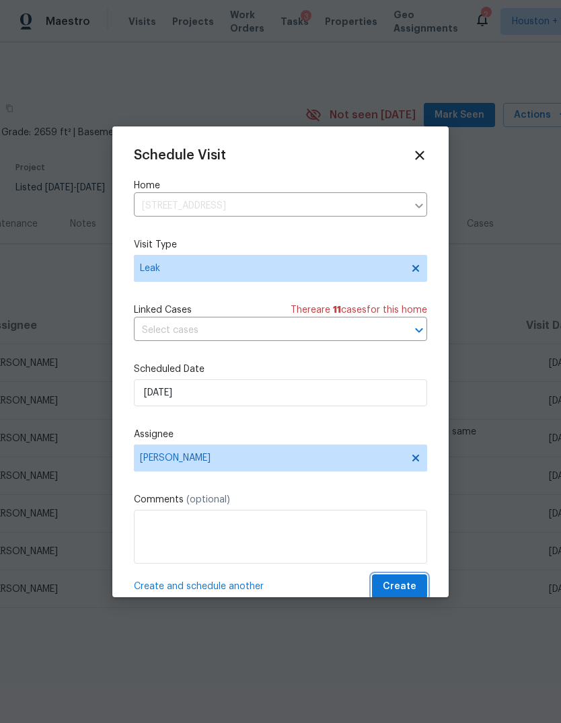
click at [416, 592] on span "Create" at bounding box center [400, 587] width 34 height 17
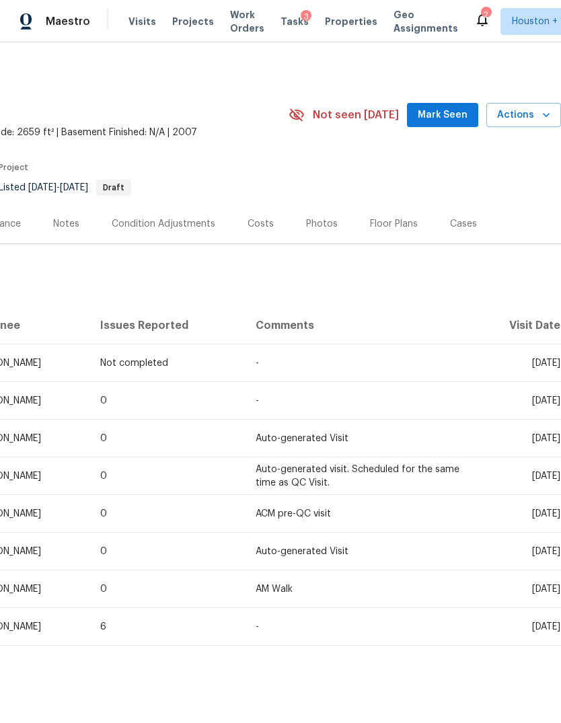
scroll to position [0, 199]
click at [312, 227] on div "Photos" at bounding box center [322, 223] width 32 height 13
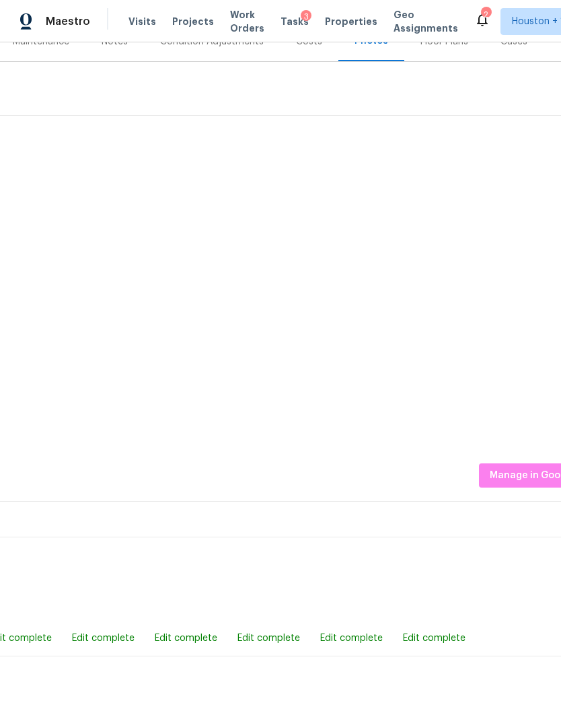
scroll to position [202, 143]
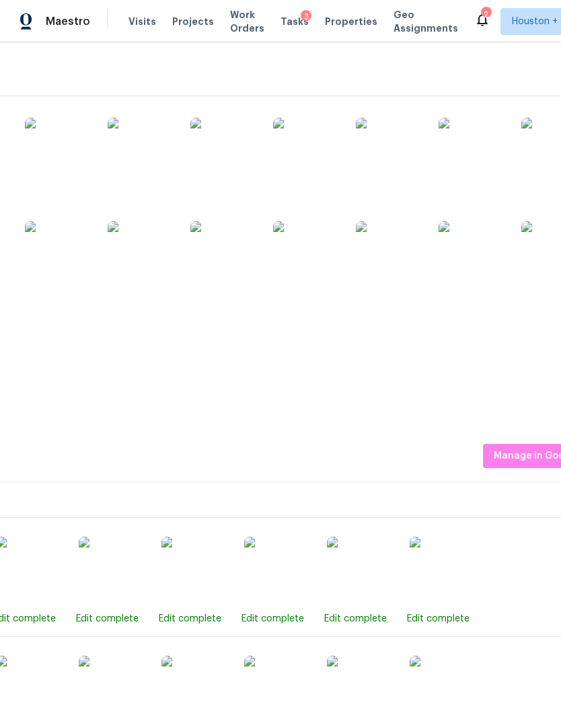
click at [205, 581] on img at bounding box center [195, 570] width 67 height 67
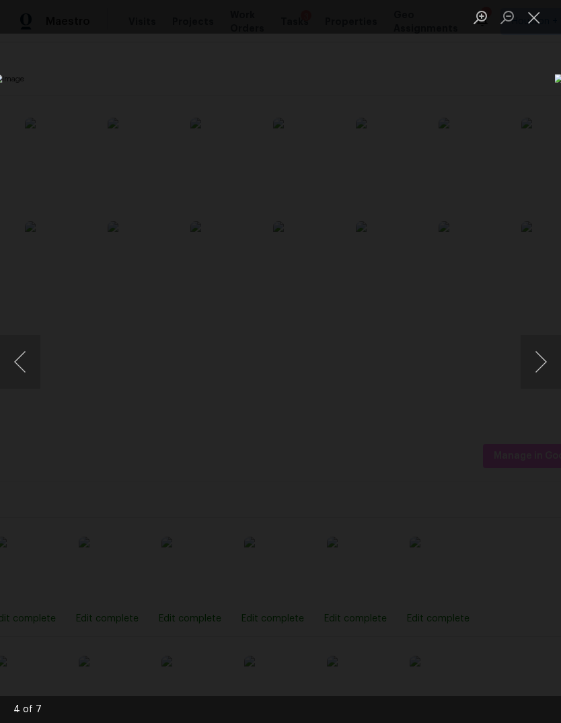
click at [538, 24] on button "Close lightbox" at bounding box center [534, 17] width 27 height 24
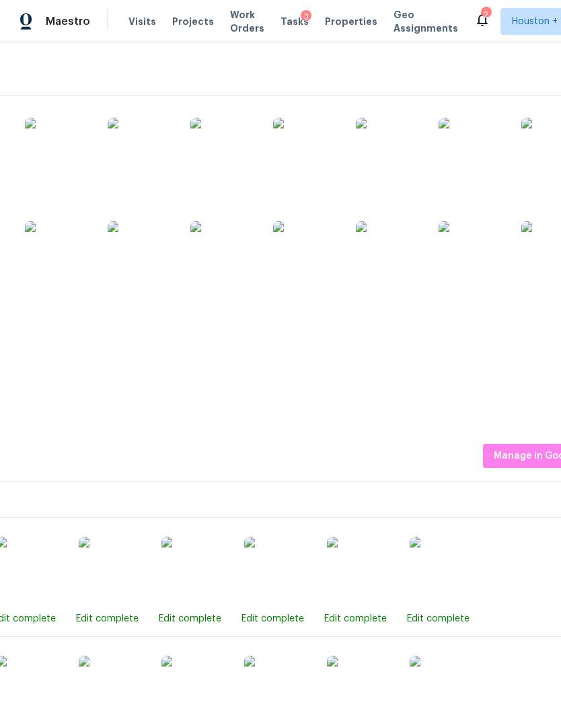
click at [188, 22] on span "Projects" at bounding box center [193, 21] width 42 height 13
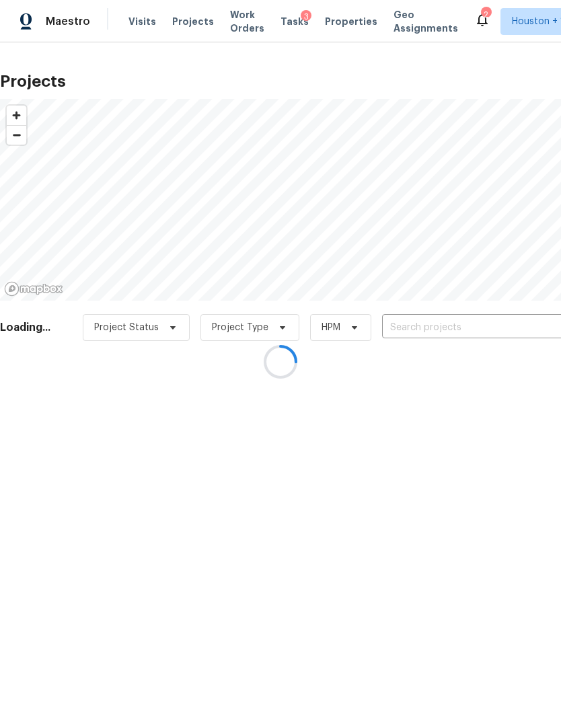
click at [511, 331] on div at bounding box center [280, 361] width 561 height 723
click at [520, 333] on div at bounding box center [280, 361] width 561 height 723
click at [513, 332] on div at bounding box center [280, 361] width 561 height 723
click at [525, 329] on div at bounding box center [280, 361] width 561 height 723
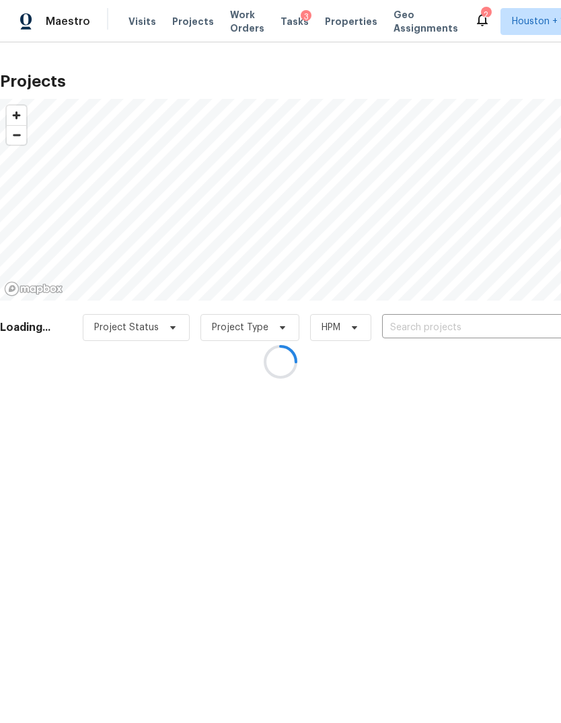
click at [521, 325] on div at bounding box center [280, 361] width 561 height 723
click at [522, 328] on div at bounding box center [280, 361] width 561 height 723
click at [515, 330] on div at bounding box center [280, 361] width 561 height 723
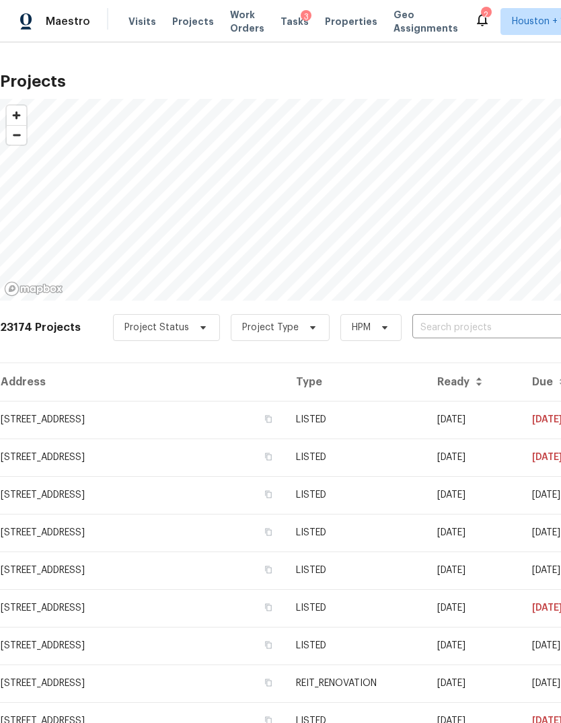
click at [518, 328] on input "text" at bounding box center [490, 328] width 154 height 21
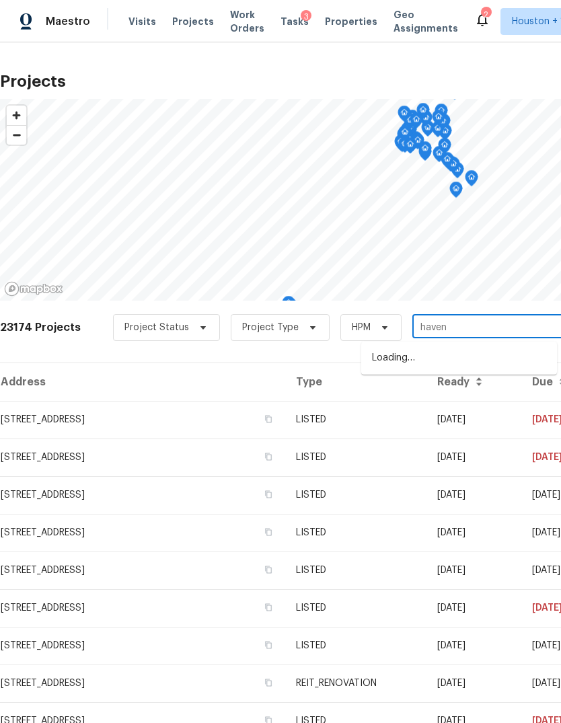
type input "havenh"
click at [520, 361] on li "16450 Havenhurst Dr, Houston, TX 77059" at bounding box center [459, 358] width 196 height 22
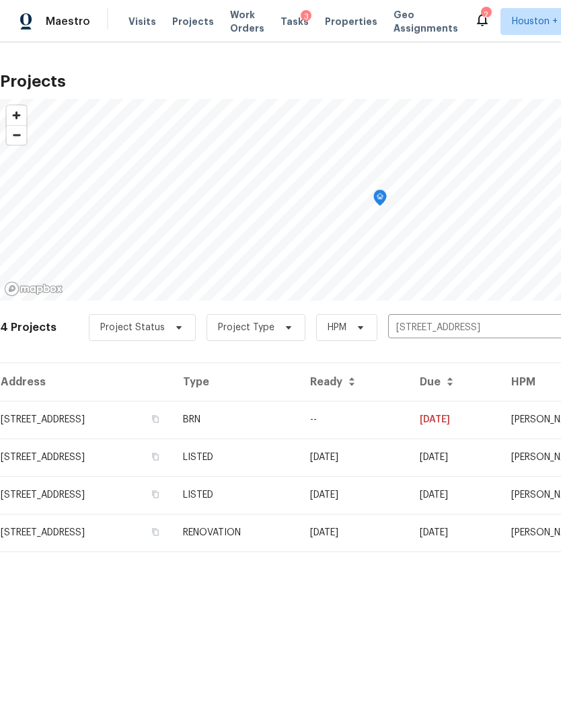
click at [46, 427] on td "16450 Havenhurst Dr, Houston, TX 77059" at bounding box center [86, 420] width 172 height 38
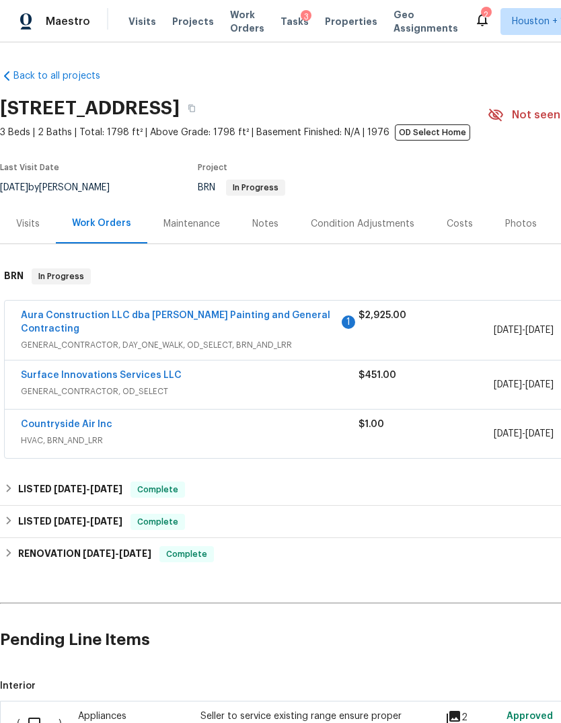
click at [48, 319] on link "Aura Construction LLC dba Logan's Painting and General Contracting" at bounding box center [176, 322] width 310 height 23
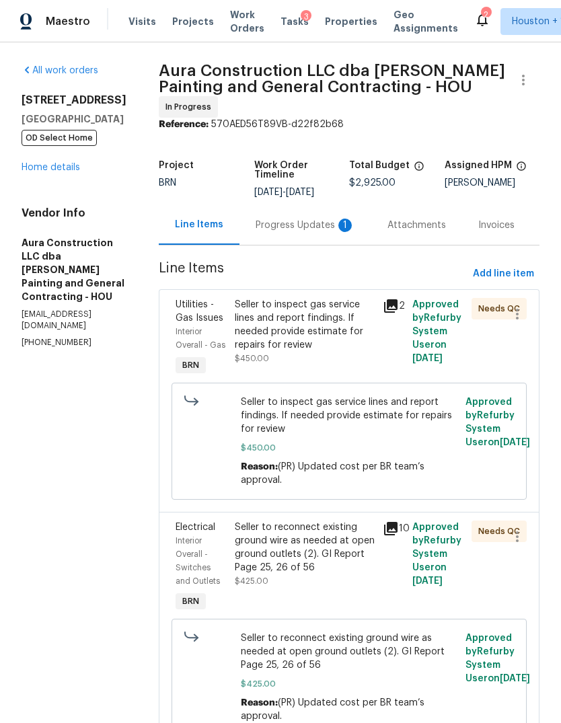
click at [287, 211] on div "Progress Updates 1" at bounding box center [306, 225] width 132 height 40
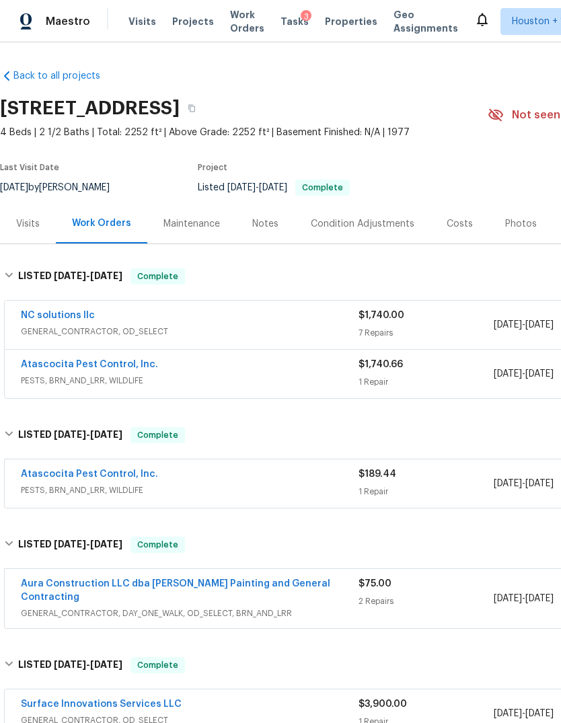
scroll to position [28, 199]
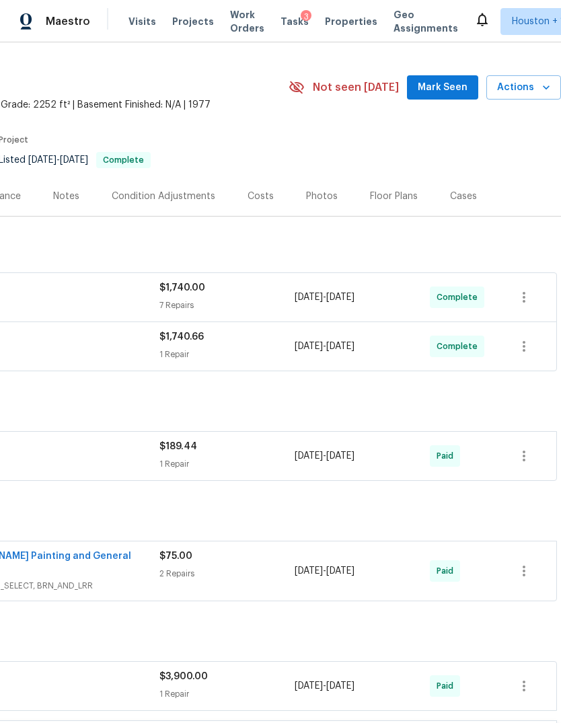
click at [197, 27] on span "Projects" at bounding box center [193, 21] width 42 height 13
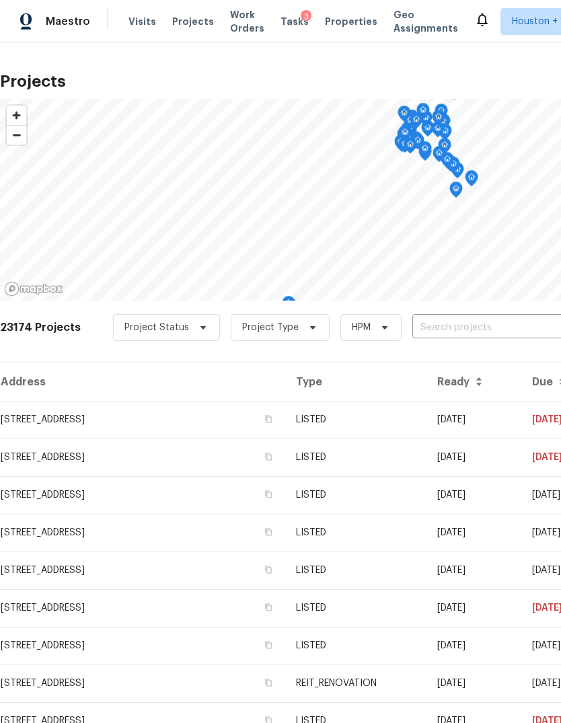
click at [499, 321] on input "text" at bounding box center [490, 328] width 154 height 21
type input "benton"
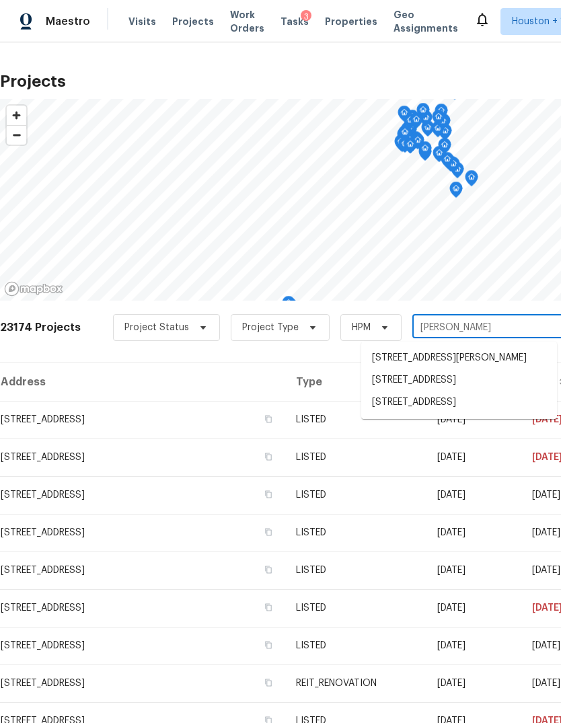
click at [509, 411] on li "8726 Bentongrove Ln, Houston, TX 77044" at bounding box center [459, 403] width 196 height 22
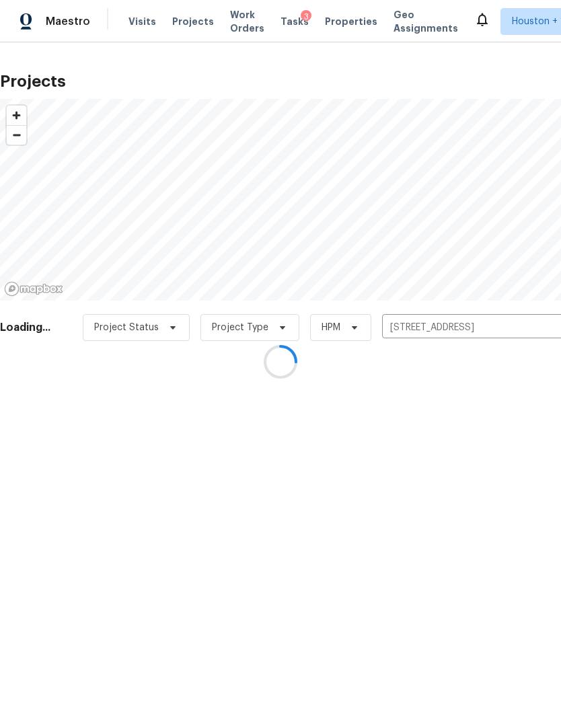
click at [42, 418] on div at bounding box center [280, 361] width 561 height 723
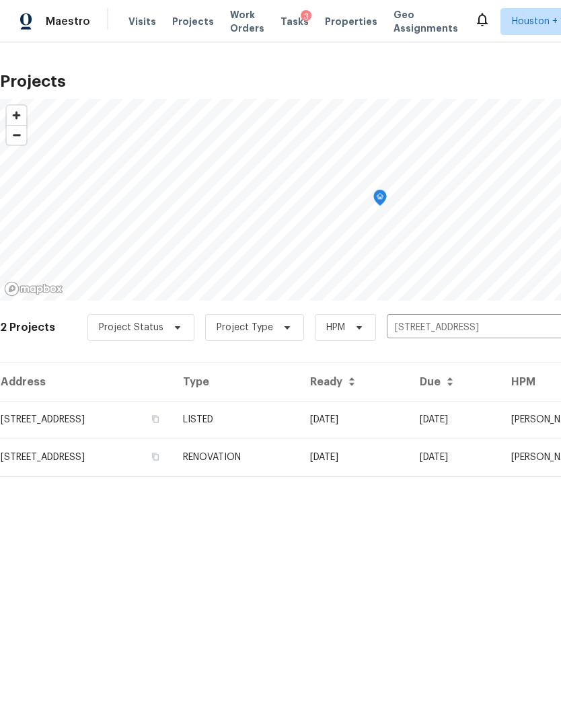
click at [55, 429] on td "8726 Bentongrove Ln, Houston, TX 77044" at bounding box center [86, 420] width 172 height 38
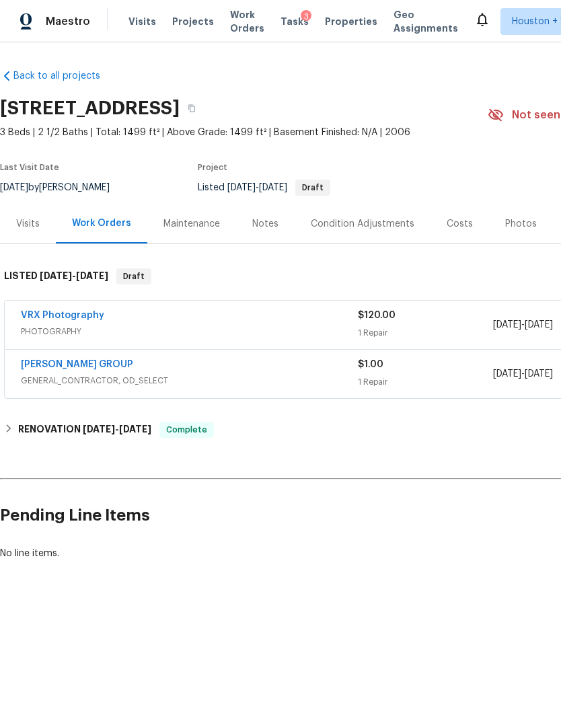
click at [51, 369] on link "[PERSON_NAME] GROUP" at bounding box center [77, 364] width 112 height 9
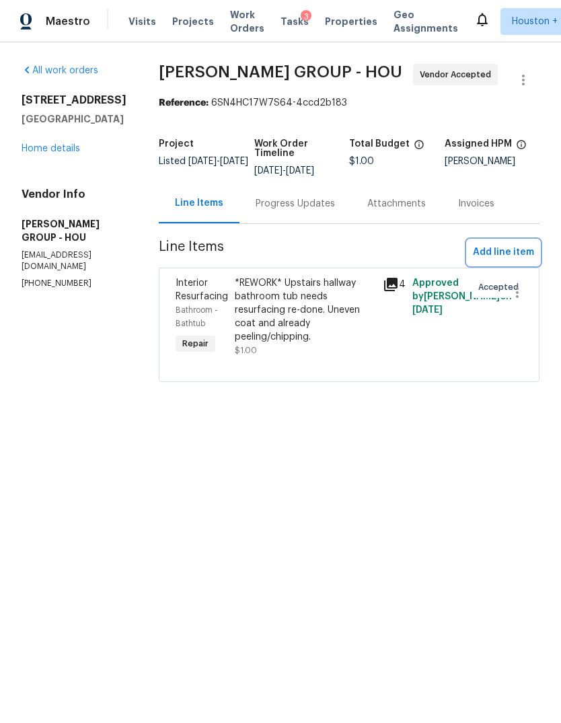
click at [517, 246] on span "Add line item" at bounding box center [503, 252] width 61 height 17
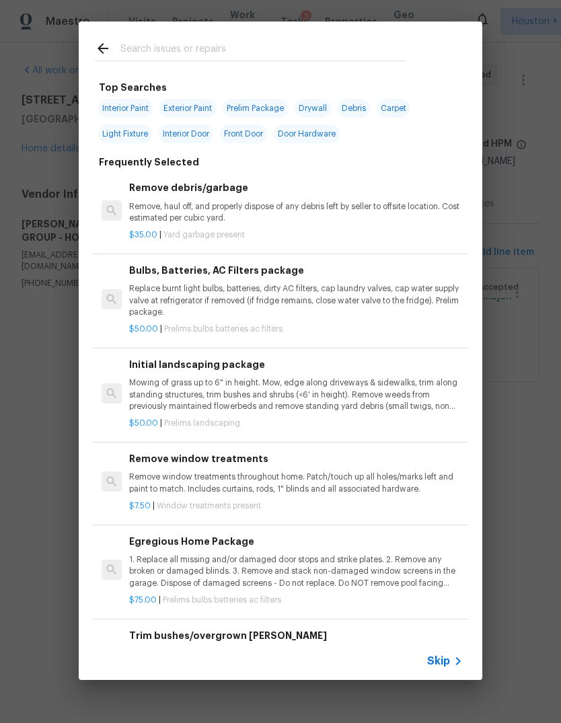
click at [453, 660] on icon at bounding box center [458, 661] width 16 height 16
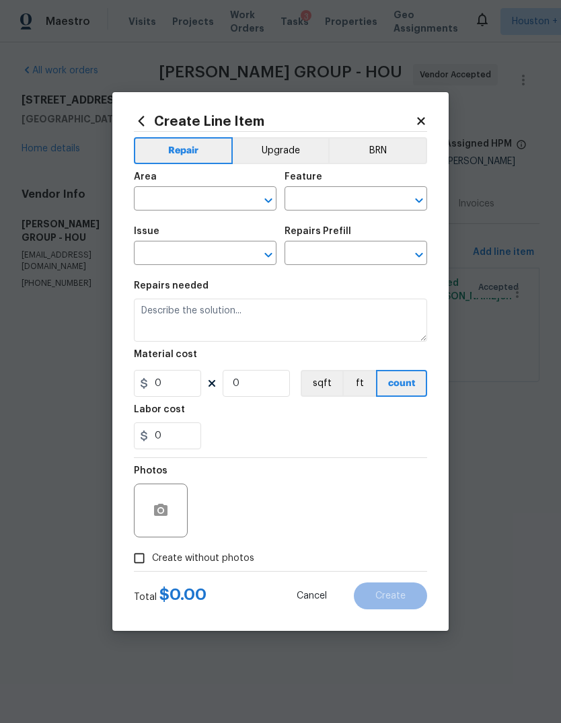
click at [162, 210] on input "text" at bounding box center [186, 200] width 105 height 21
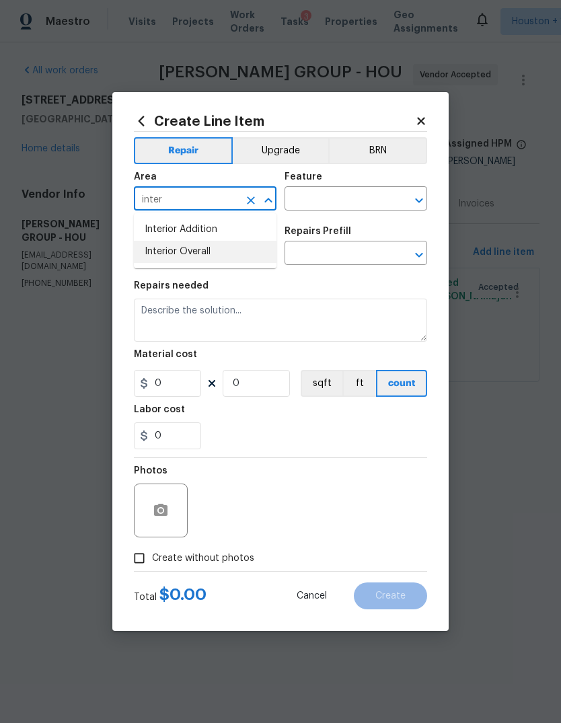
click at [199, 245] on li "Interior Overall" at bounding box center [205, 252] width 143 height 22
type input "Interior Overall"
click at [345, 193] on input "text" at bounding box center [337, 200] width 105 height 21
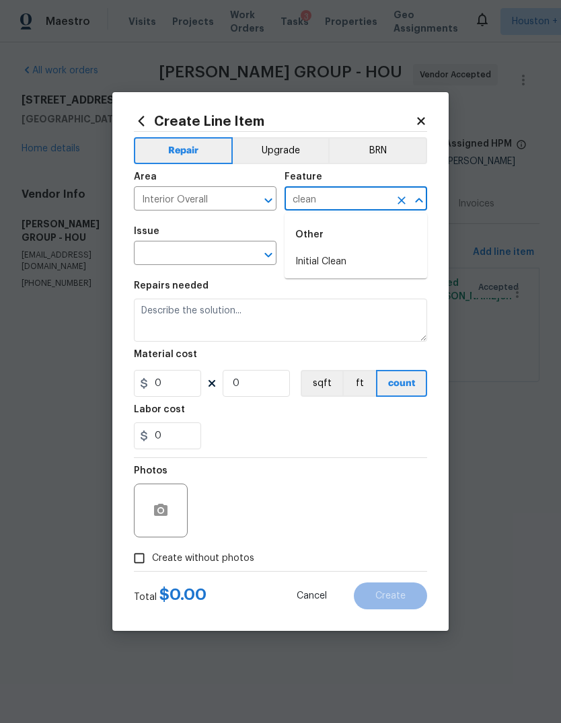
click at [353, 248] on div "Other" at bounding box center [356, 235] width 143 height 32
click at [325, 259] on li "Initial Clean" at bounding box center [356, 262] width 143 height 22
type input "Initial Clean"
click at [203, 263] on input "text" at bounding box center [186, 254] width 105 height 21
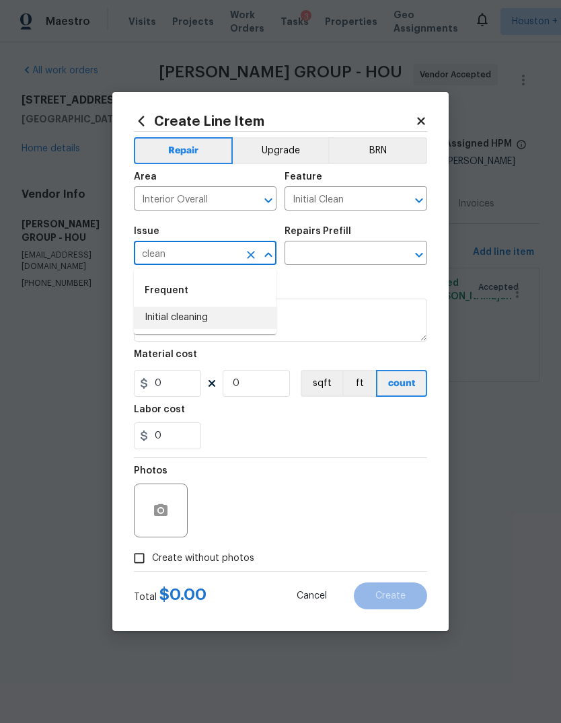
click at [201, 322] on li "Initial cleaning" at bounding box center [205, 318] width 143 height 22
type input "Initial cleaning"
click at [334, 249] on input "text" at bounding box center [337, 254] width 105 height 21
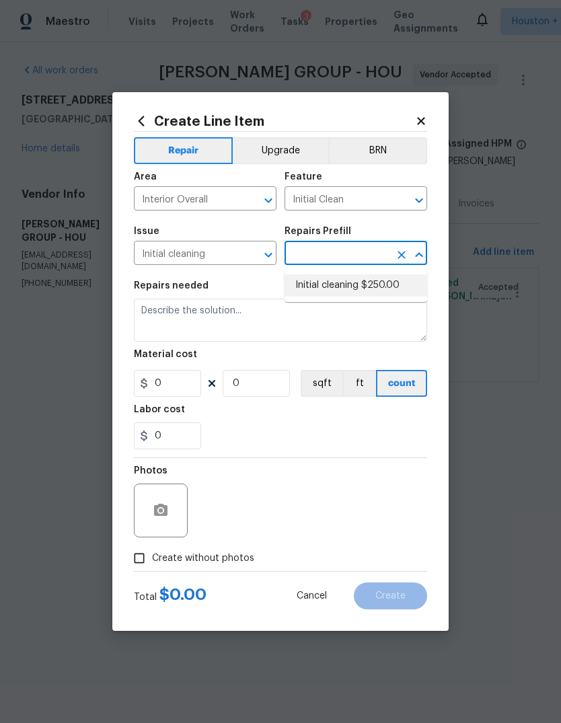
click at [355, 285] on li "Initial cleaning $250.00" at bounding box center [356, 286] width 143 height 22
type input "Initial cleaning $250.00"
type input "Home Readiness Packages"
type textarea "1. Wipe down exterior doors and trim. 2. Clean out all exterior light fixtures …"
type input "1"
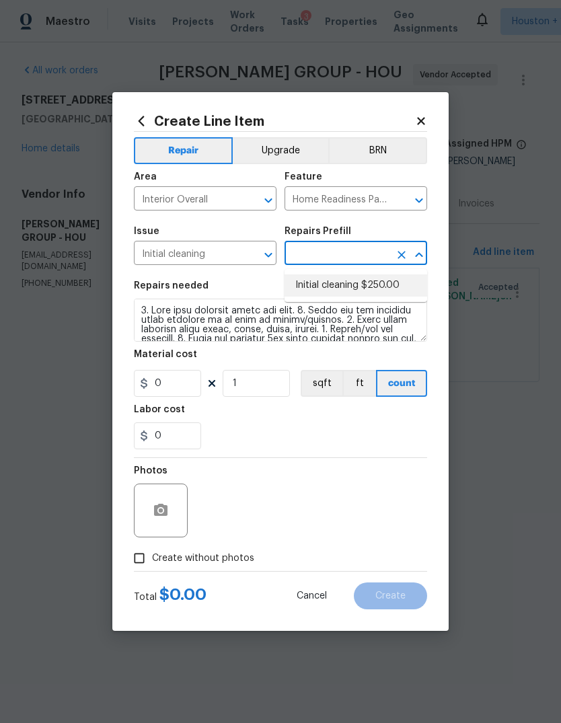
type input "Initial cleaning $250.00"
type input "250"
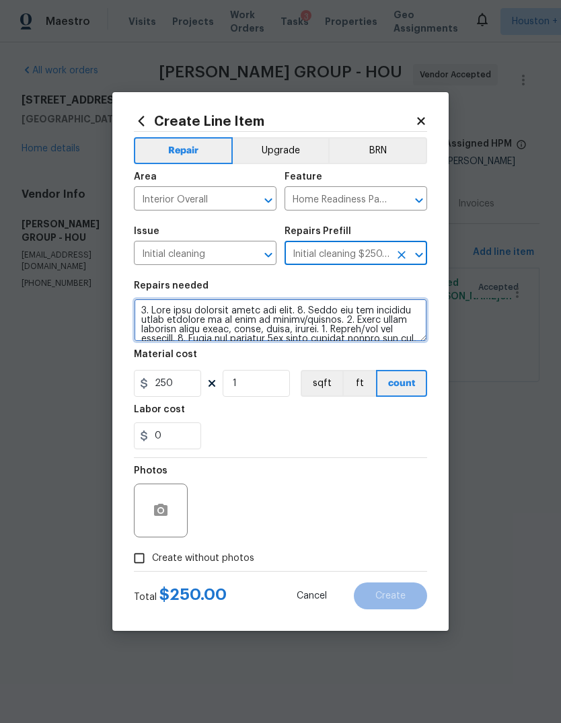
click at [353, 321] on textarea at bounding box center [280, 320] width 293 height 43
click at [353, 320] on textarea at bounding box center [280, 320] width 293 height 43
click at [365, 313] on textarea at bounding box center [280, 320] width 293 height 43
click at [365, 312] on textarea at bounding box center [280, 320] width 293 height 43
click at [367, 322] on textarea at bounding box center [280, 320] width 293 height 43
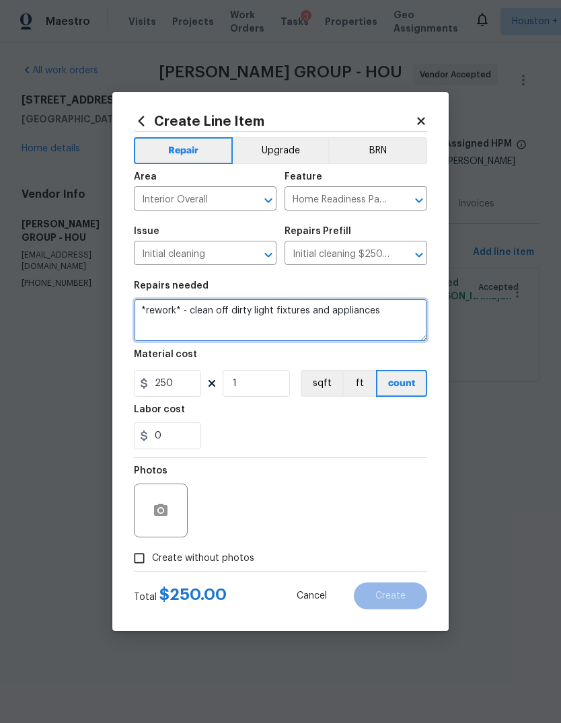
type textarea "*rework* - clean off dirty light fixtures and appliances"
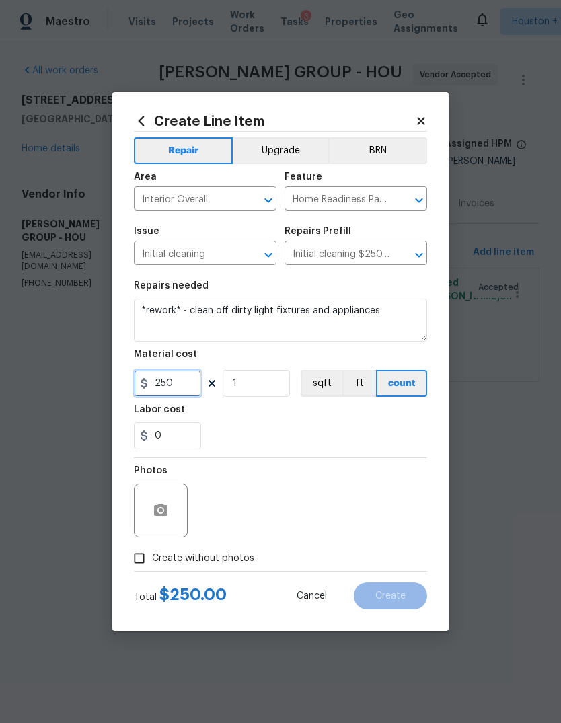
click at [184, 386] on input "250" at bounding box center [167, 383] width 67 height 27
type input "1"
click at [152, 528] on div at bounding box center [161, 511] width 54 height 54
click at [147, 510] on button "button" at bounding box center [161, 511] width 32 height 32
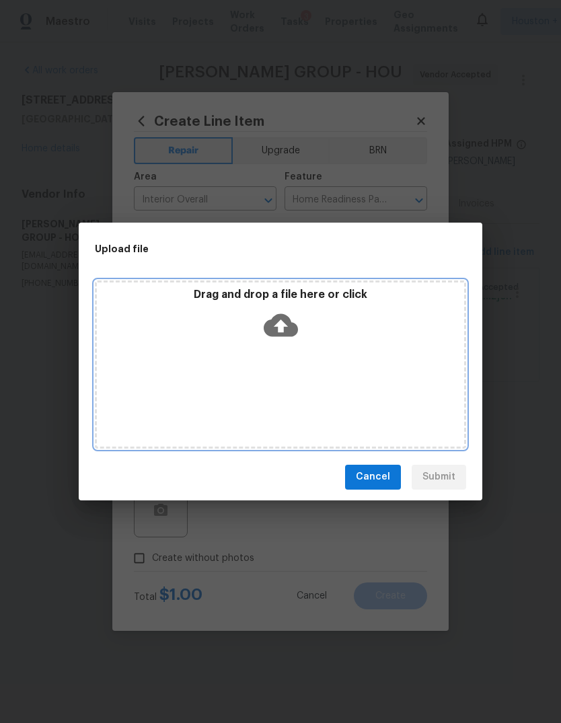
click at [330, 329] on div "Drag and drop a file here or click" at bounding box center [280, 317] width 367 height 58
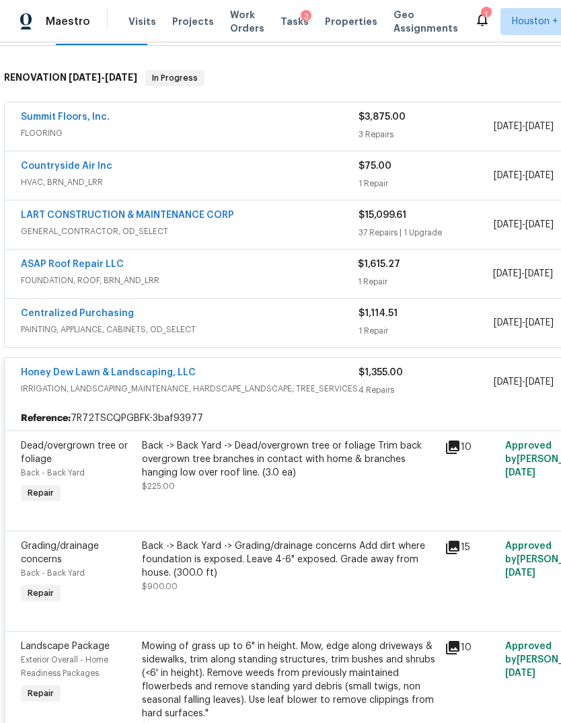
scroll to position [-40, -1]
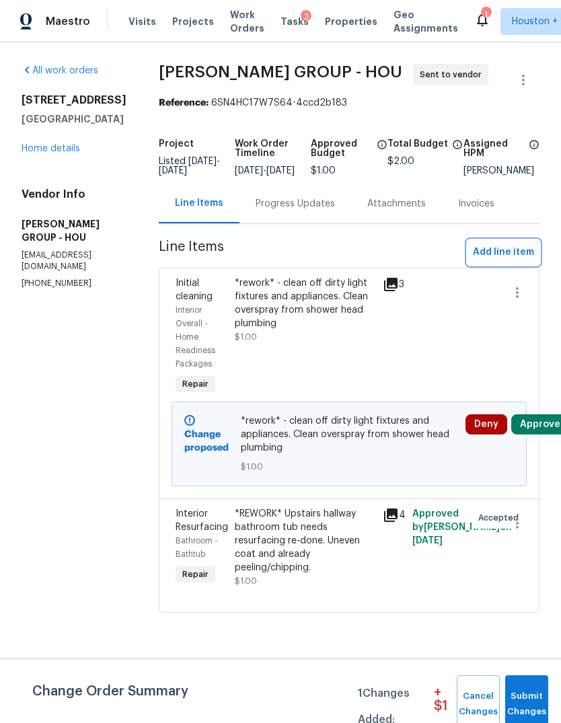
click at [526, 260] on span "Add line item" at bounding box center [503, 252] width 61 height 17
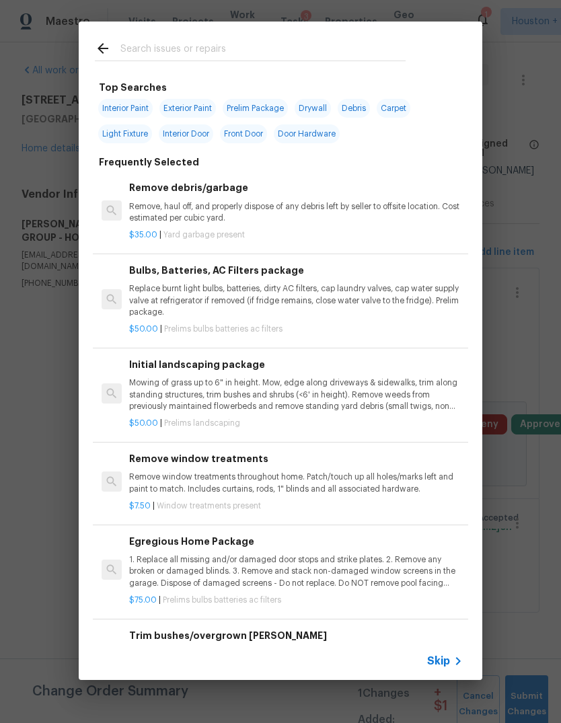
click at [456, 656] on icon at bounding box center [458, 661] width 16 height 16
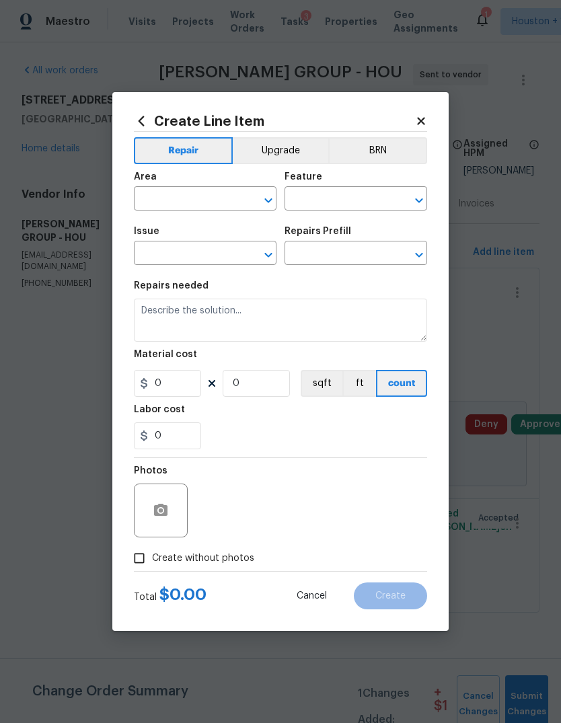
click at [222, 209] on input "text" at bounding box center [186, 200] width 105 height 21
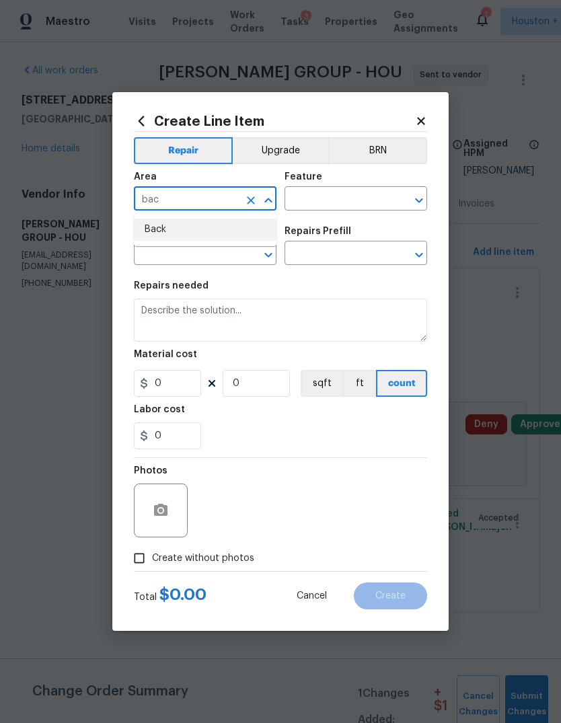
click at [201, 227] on li "Back" at bounding box center [205, 230] width 143 height 22
type input "Back"
click at [201, 227] on div "Issue" at bounding box center [205, 235] width 143 height 17
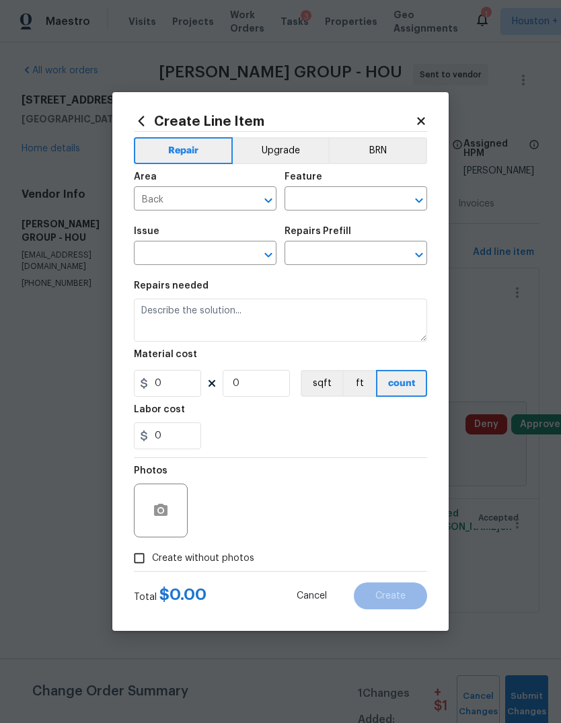
click at [344, 203] on input "text" at bounding box center [337, 200] width 105 height 21
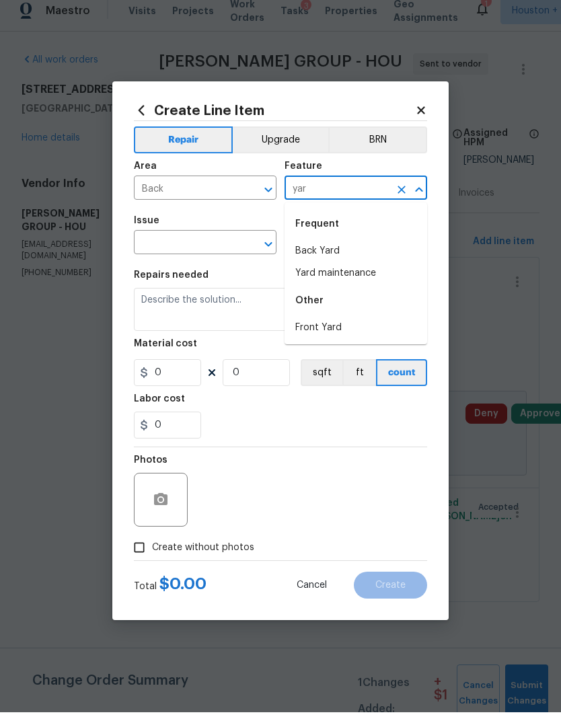
click at [376, 273] on li "Yard maintenance" at bounding box center [356, 284] width 143 height 22
type input "Yard maintenance"
click at [225, 227] on div "Issue" at bounding box center [205, 235] width 143 height 17
click at [225, 217] on span "Area Back ​" at bounding box center [205, 191] width 143 height 55
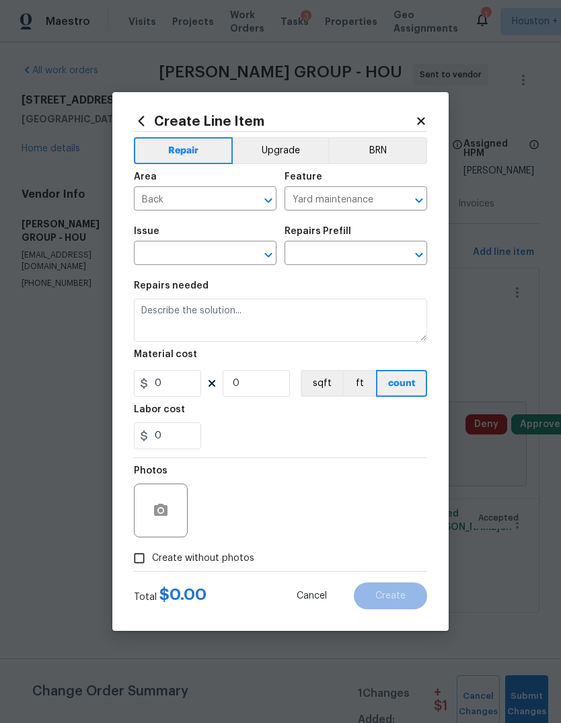
click at [203, 252] on input "text" at bounding box center [186, 254] width 105 height 21
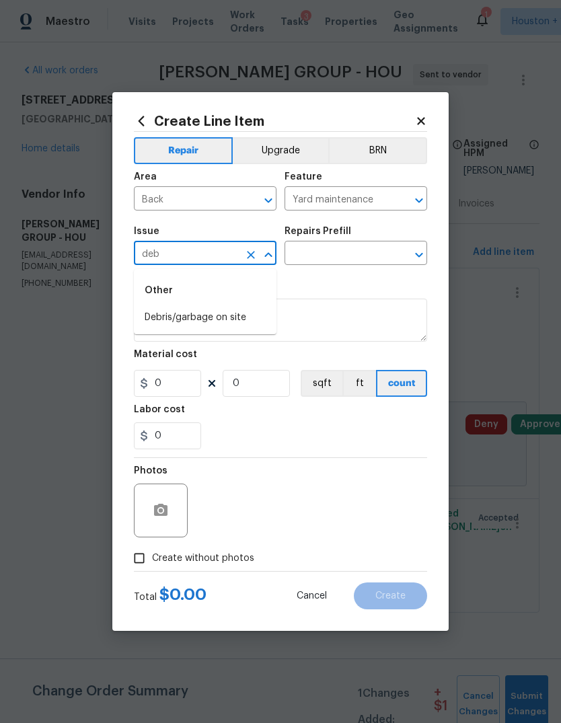
click at [229, 320] on li "Debris/garbage on site" at bounding box center [205, 318] width 143 height 22
type input "Debris/garbage on site"
click at [356, 248] on input "text" at bounding box center [337, 254] width 105 height 21
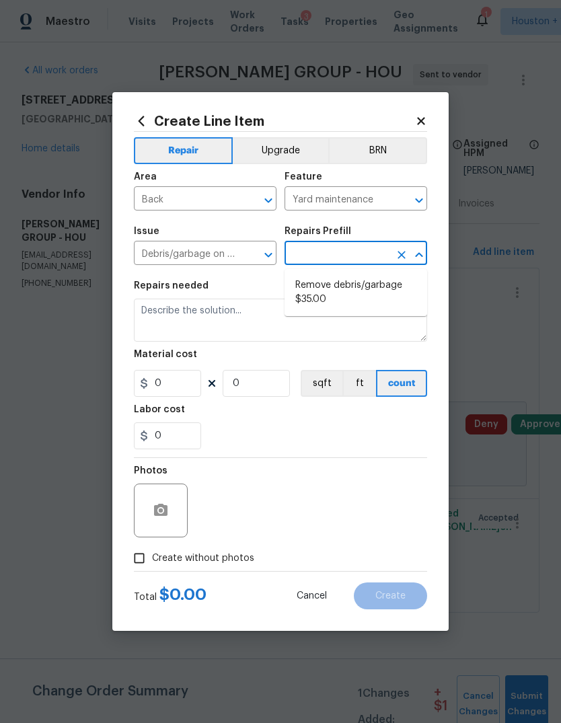
click at [369, 293] on li "Remove debris/garbage $35.00" at bounding box center [356, 293] width 143 height 36
type input "Remove debris/garbage $35.00"
type textarea "Remove, haul off, and properly dispose of any debris left by seller to offsite …"
type input "1"
type input "35"
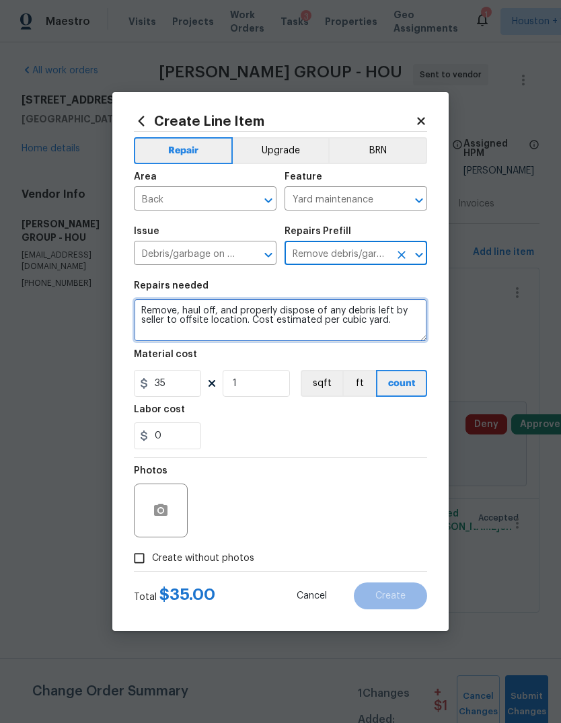
click at [373, 328] on textarea "Remove, haul off, and properly dispose of any debris left by seller to offsite …" at bounding box center [280, 320] width 293 height 43
click at [386, 322] on textarea "Remove, haul off, and properly dispose of any debris left by seller to offsite …" at bounding box center [280, 320] width 293 height 43
click at [390, 322] on textarea "Remove, haul off, and properly dispose of any debris left by seller to offsite …" at bounding box center [280, 320] width 293 height 43
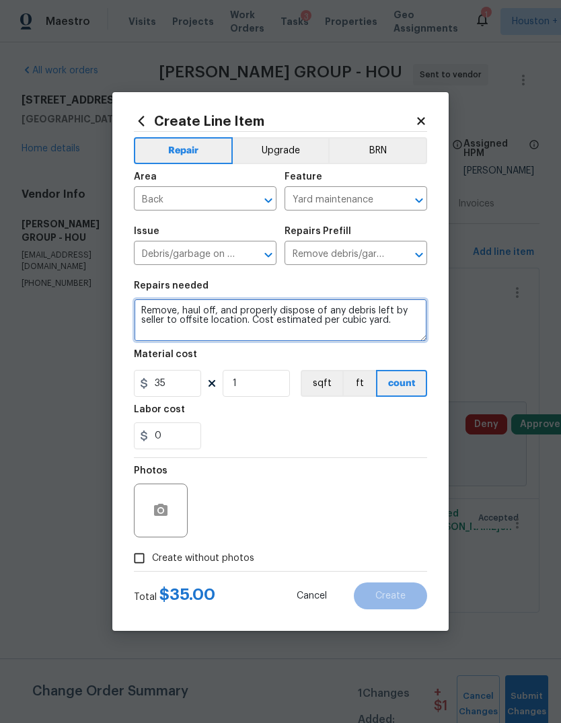
click at [390, 322] on textarea "Remove, haul off, and properly dispose of any debris left by seller to offsite …" at bounding box center [280, 320] width 293 height 43
click at [157, 318] on textarea "Remove, haul off, and properly dispose of any debris left by seller to offsite …" at bounding box center [280, 320] width 293 height 43
click at [154, 320] on textarea "Remove the stone pavers - debris" at bounding box center [280, 320] width 293 height 43
click at [143, 304] on textarea "Remove the stone pavers - debris" at bounding box center [280, 320] width 293 height 43
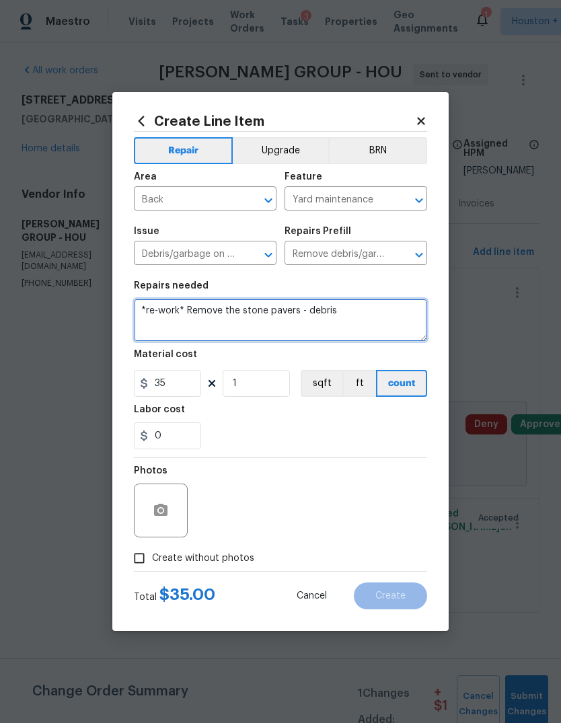
type textarea "*re-work* Remove the stone pavers - debris"
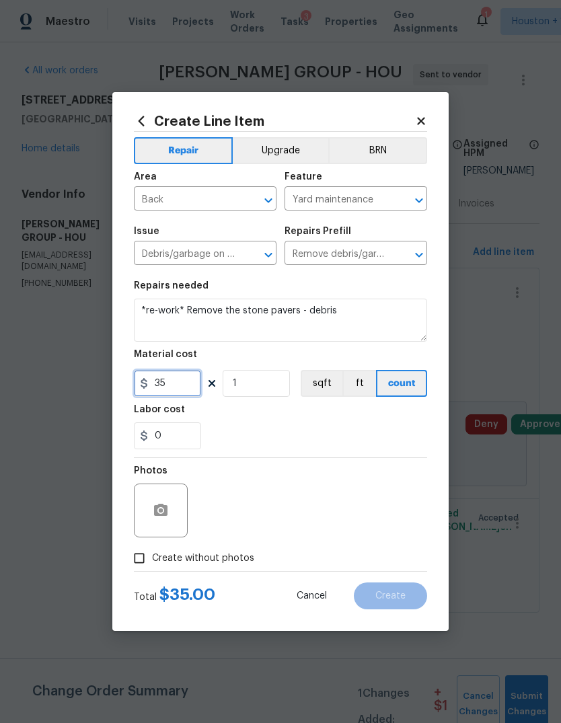
click at [188, 383] on input "35" at bounding box center [167, 383] width 67 height 27
type input "1"
click at [162, 515] on icon "button" at bounding box center [161, 511] width 16 height 16
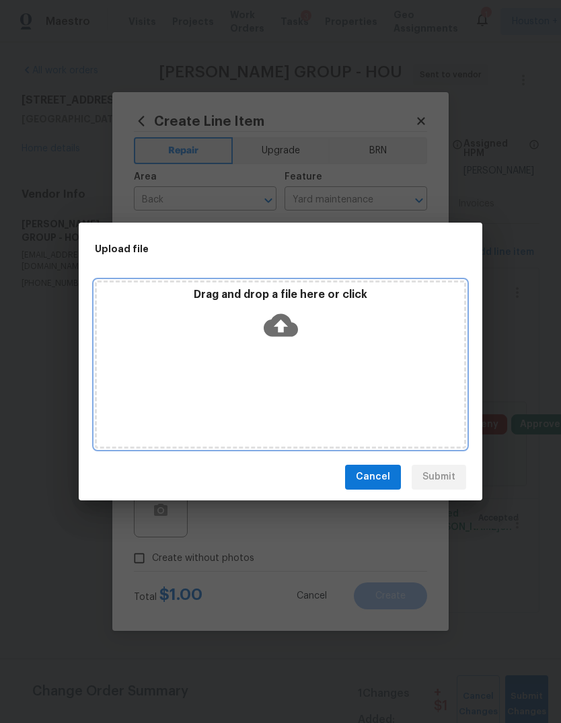
click at [314, 325] on div "Drag and drop a file here or click" at bounding box center [280, 317] width 367 height 58
click at [388, 413] on div "Drag and drop a file here or click" at bounding box center [280, 365] width 371 height 168
click at [412, 378] on div "Drag and drop a file here or click" at bounding box center [280, 365] width 371 height 168
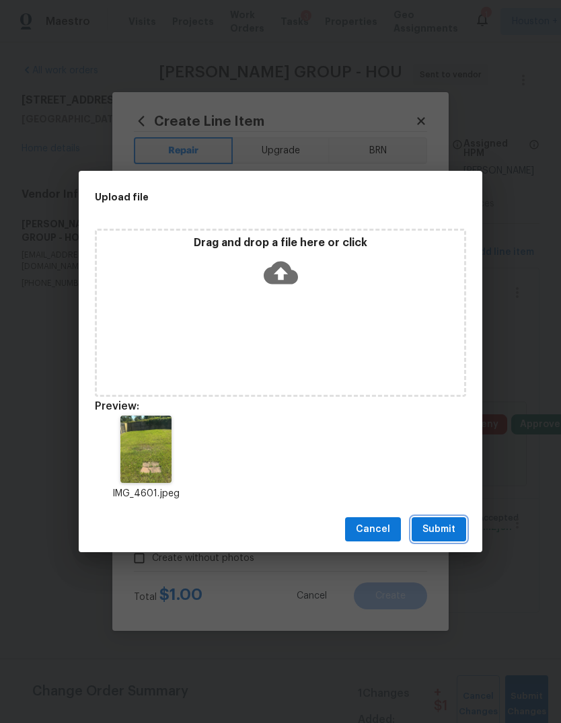
click at [445, 538] on button "Submit" at bounding box center [439, 530] width 55 height 25
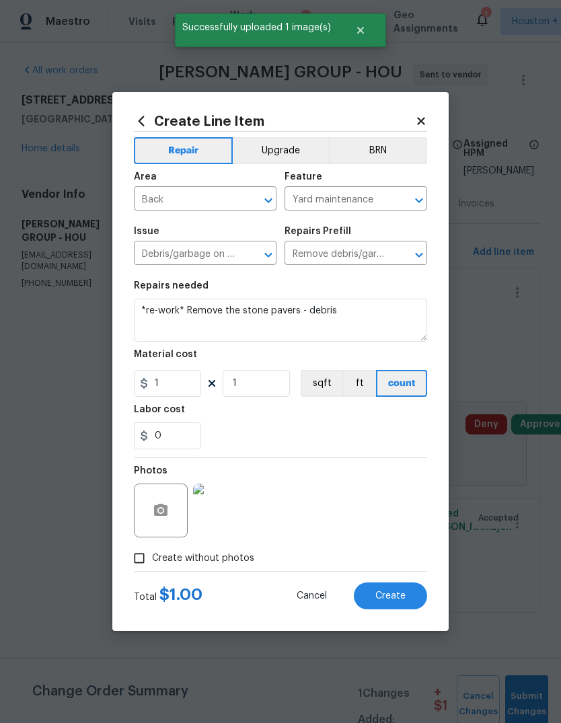
click at [404, 604] on button "Create" at bounding box center [390, 596] width 73 height 27
type input "0"
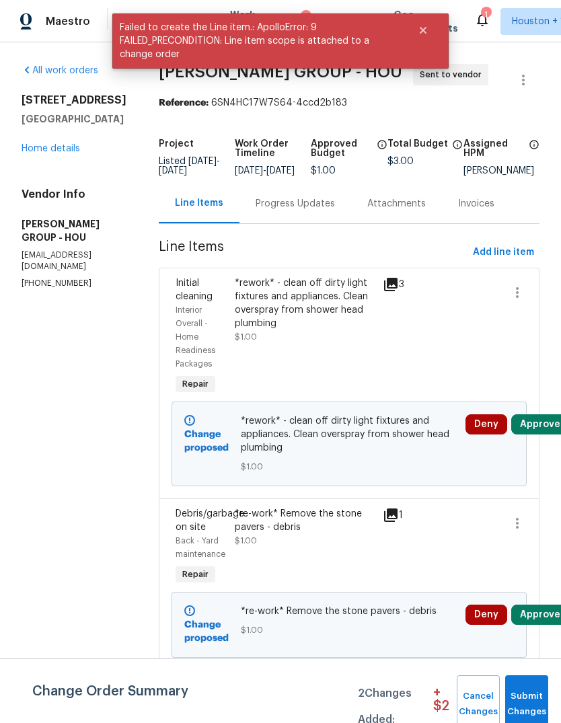
click at [540, 625] on button "Approve" at bounding box center [540, 615] width 58 height 20
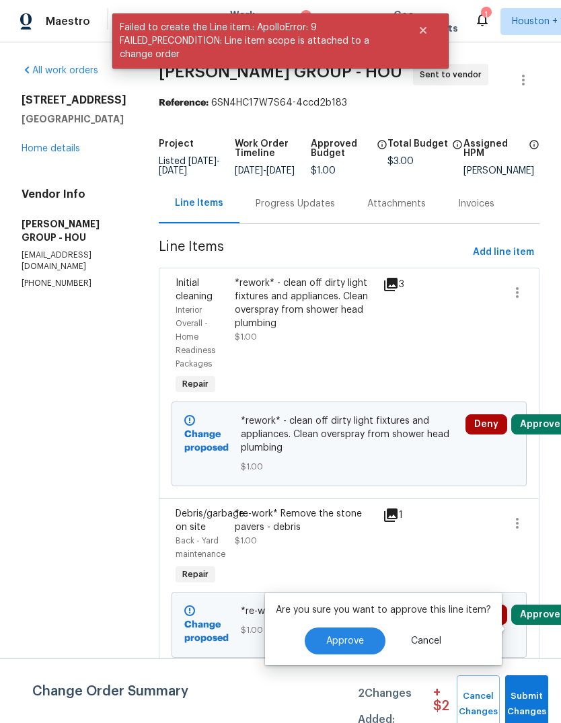
click at [540, 524] on div "All work orders [STREET_ADDRESS] Home details Vendor Info [PERSON_NAME] GROUP -…" at bounding box center [280, 432] width 561 height 780
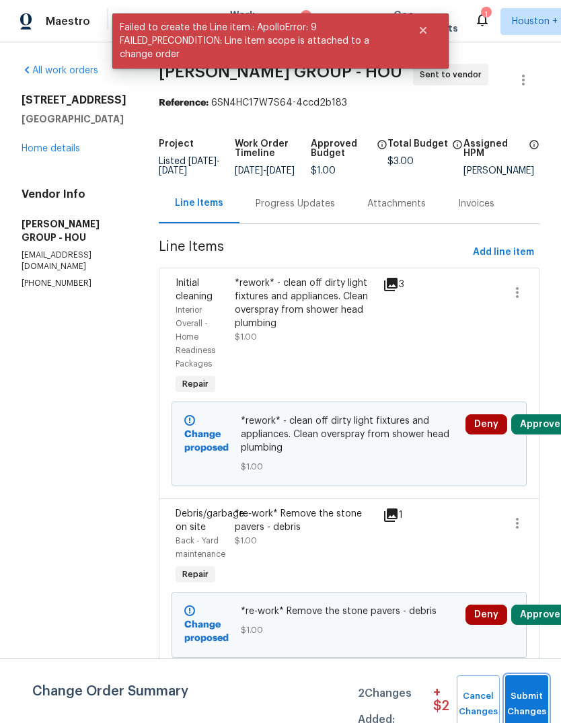
click at [532, 699] on span "Submit Changes" at bounding box center [527, 704] width 30 height 31
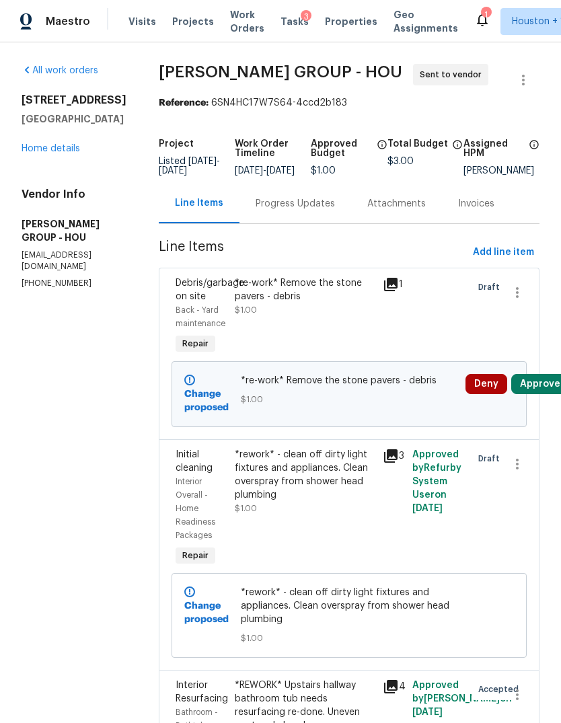
click at [546, 635] on div "All work orders [STREET_ADDRESS] Home details Vendor Info [PERSON_NAME] GROUP -…" at bounding box center [280, 432] width 561 height 780
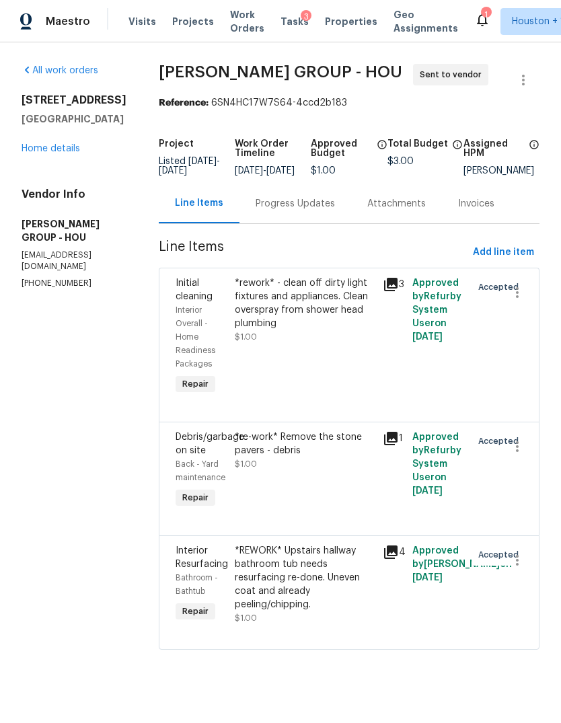
click at [548, 382] on div "All work orders [STREET_ADDRESS] Home details Vendor Info [PERSON_NAME] GROUP -…" at bounding box center [280, 364] width 561 height 645
